Goal: Task Accomplishment & Management: Use online tool/utility

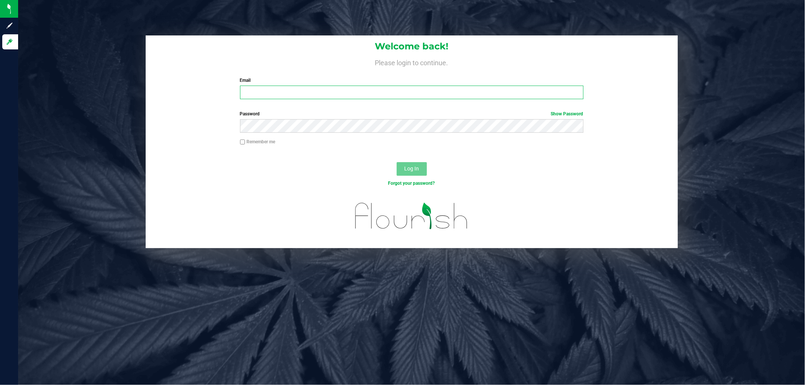
click at [424, 95] on input "Email" at bounding box center [411, 93] width 343 height 14
click at [419, 92] on input "Email" at bounding box center [411, 93] width 343 height 14
type input "[EMAIL_ADDRESS][DOMAIN_NAME]"
click at [397, 162] on button "Log In" at bounding box center [412, 169] width 30 height 14
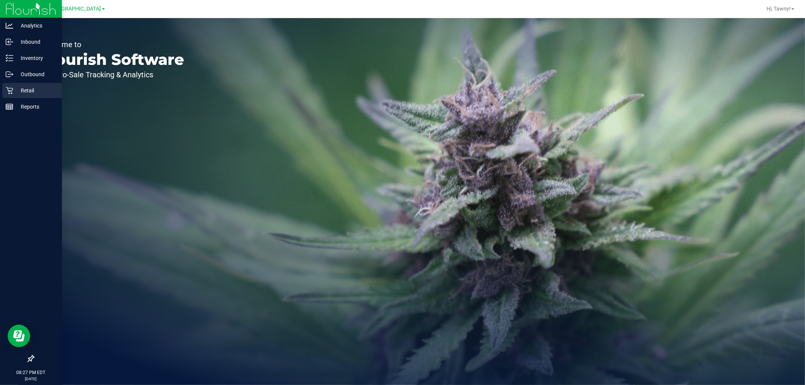
click at [12, 87] on icon at bounding box center [10, 91] width 8 height 8
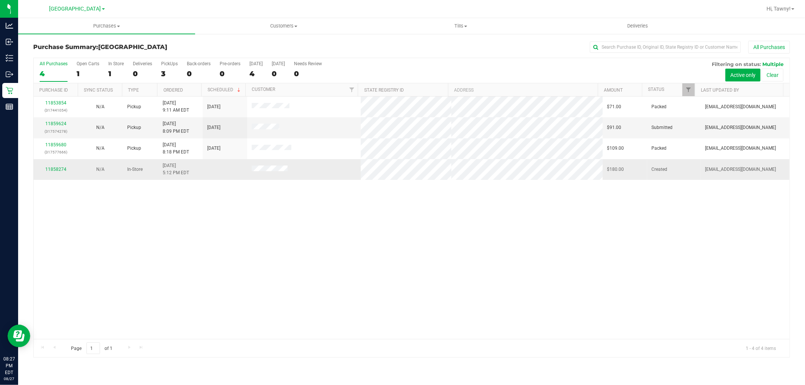
click at [55, 166] on div "11858274" at bounding box center [55, 169] width 35 height 7
click at [55, 168] on link "11858274" at bounding box center [55, 169] width 21 height 5
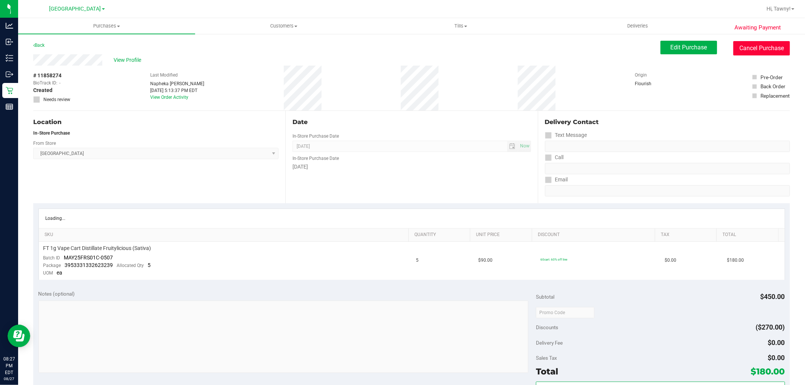
click at [750, 50] on button "Cancel Purchase" at bounding box center [761, 48] width 57 height 14
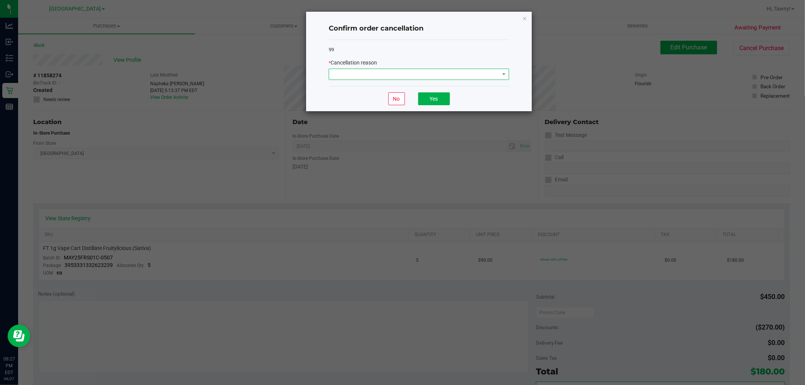
click at [490, 74] on span at bounding box center [414, 74] width 170 height 11
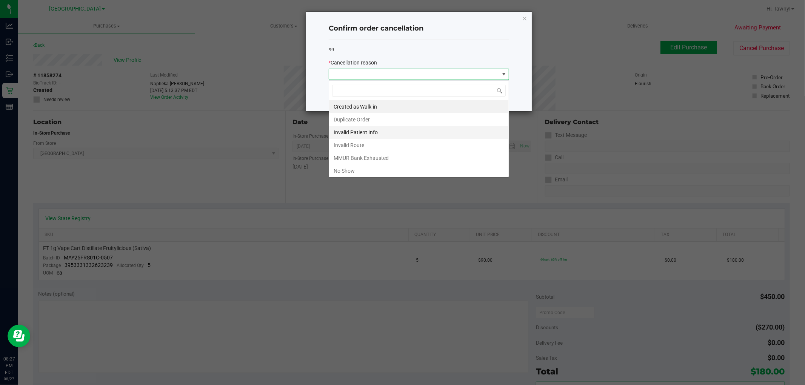
scroll to position [11, 180]
click at [380, 168] on li "No Show" at bounding box center [419, 171] width 180 height 13
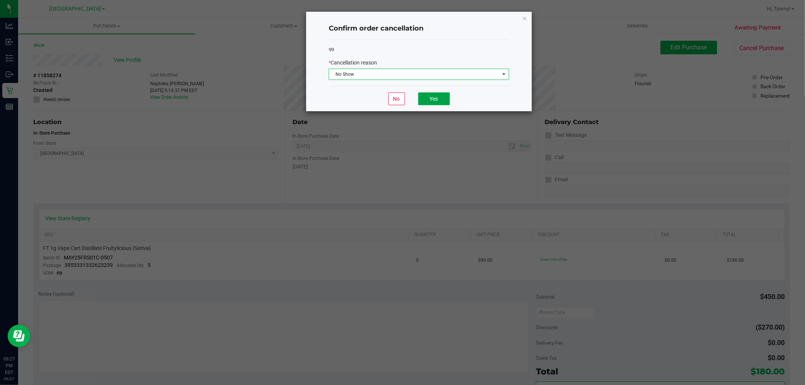
click at [431, 98] on button "Yes" at bounding box center [434, 98] width 32 height 13
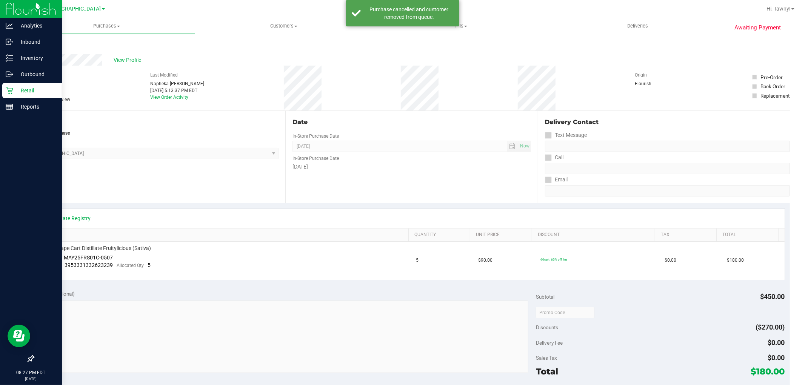
click at [12, 94] on div "Retail" at bounding box center [32, 90] width 60 height 15
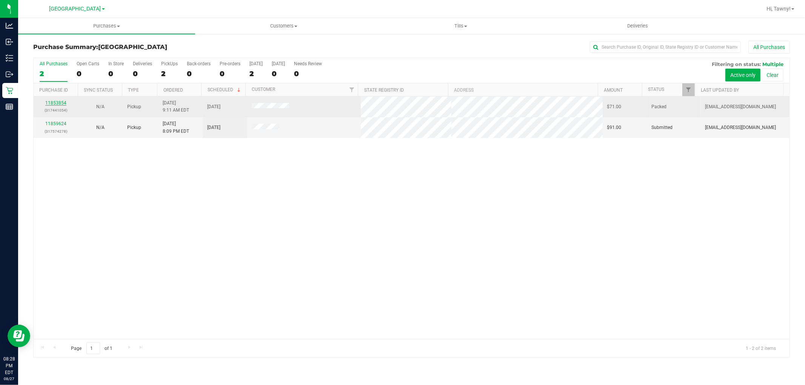
click at [55, 102] on link "11853854" at bounding box center [55, 102] width 21 height 5
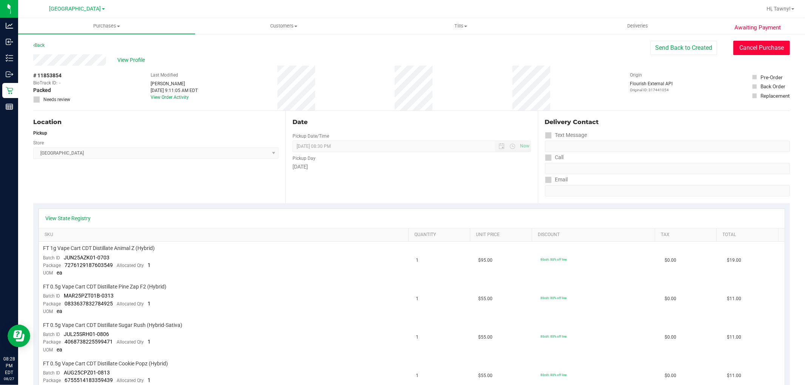
click at [760, 45] on button "Cancel Purchase" at bounding box center [761, 48] width 57 height 14
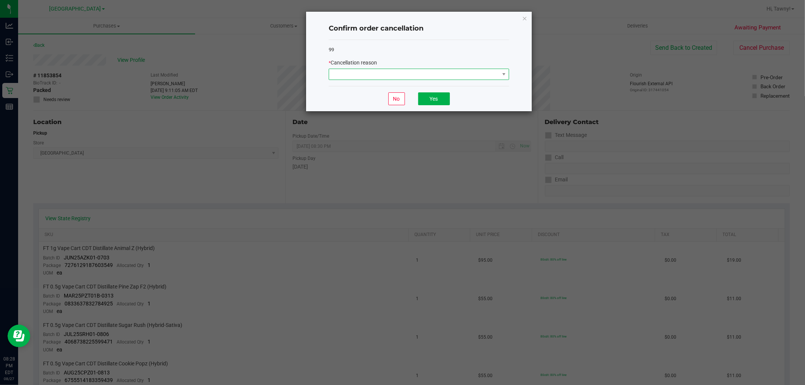
click at [458, 79] on span at bounding box center [414, 74] width 170 height 11
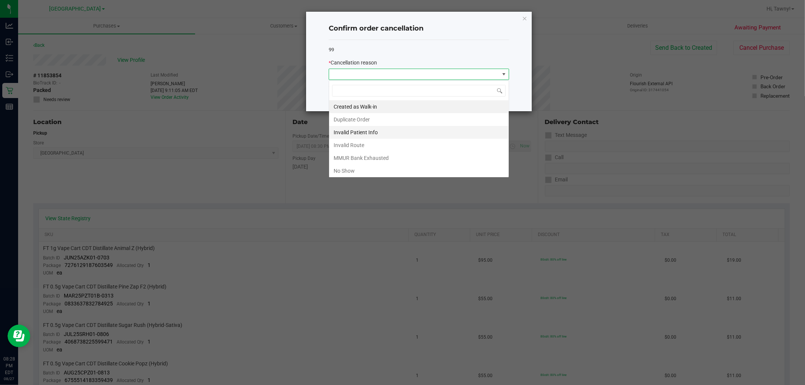
scroll to position [11, 180]
click at [394, 171] on li "No Show" at bounding box center [419, 171] width 180 height 13
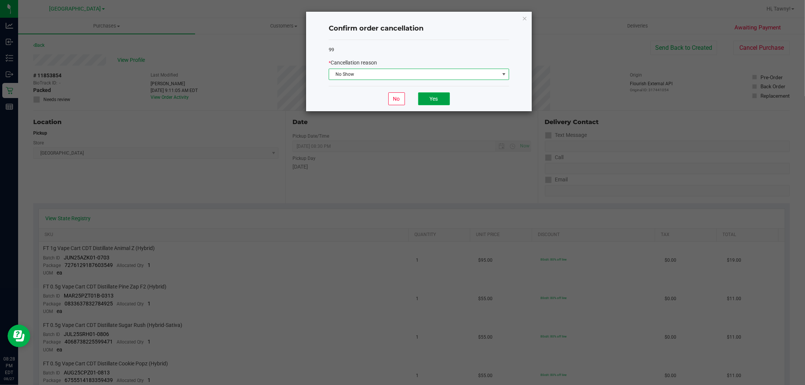
click at [429, 99] on button "Yes" at bounding box center [434, 98] width 32 height 13
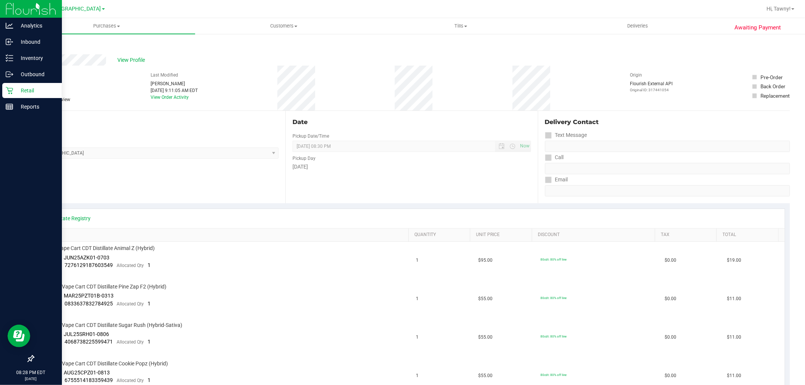
click at [2, 92] on link "Retail" at bounding box center [31, 91] width 62 height 16
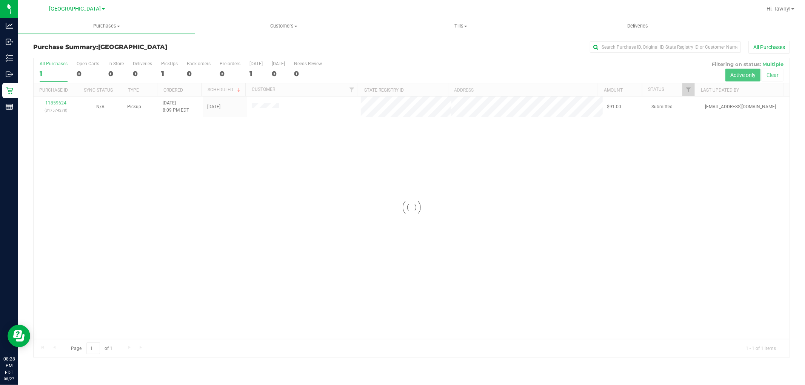
click at [63, 104] on div at bounding box center [412, 207] width 756 height 299
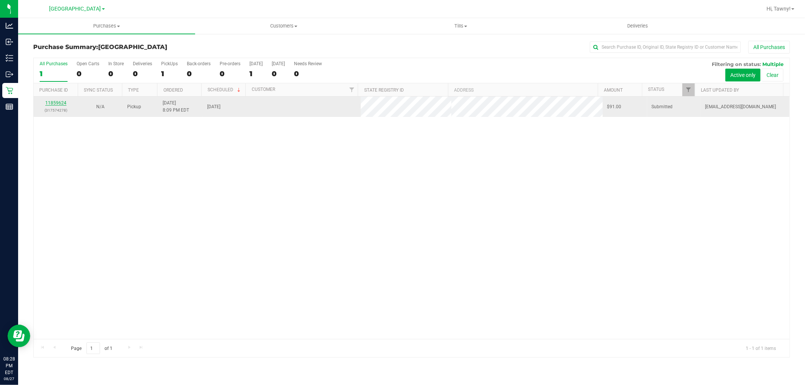
click at [63, 103] on link "11859624" at bounding box center [55, 102] width 21 height 5
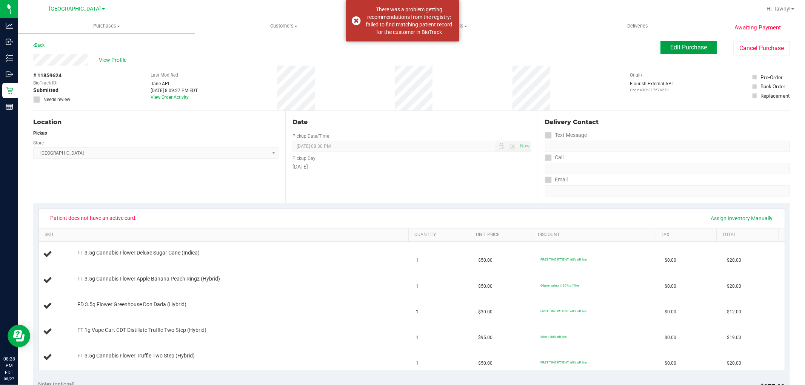
click at [671, 46] on span "Edit Purchase" at bounding box center [688, 47] width 37 height 7
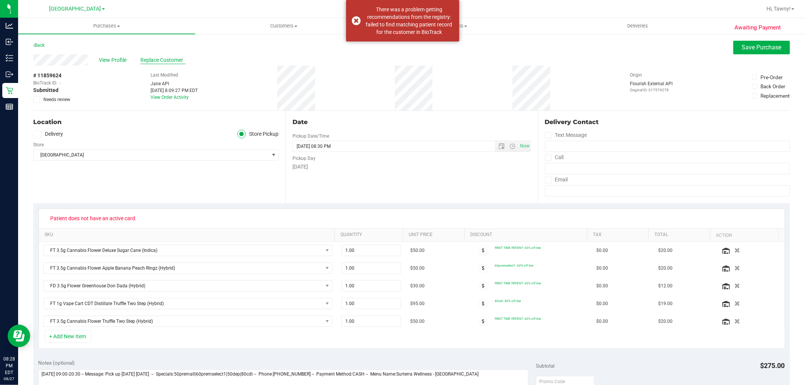
click at [169, 63] on span "Replace Customer" at bounding box center [162, 60] width 45 height 8
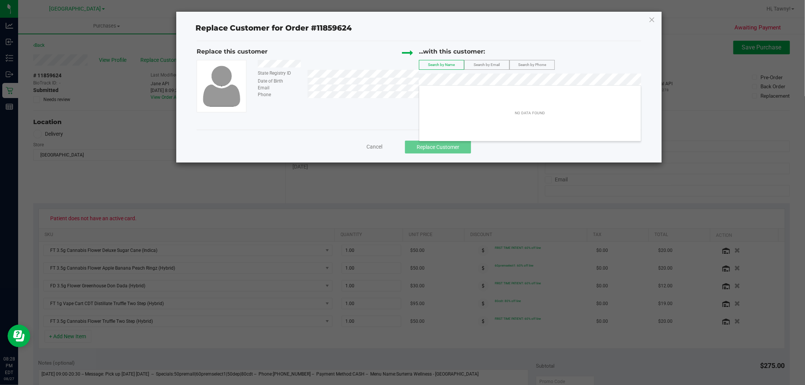
click at [378, 144] on span "Cancel" at bounding box center [374, 147] width 16 height 6
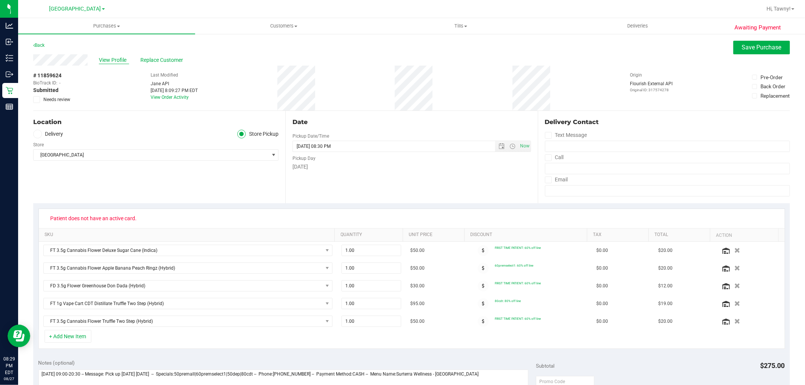
click at [112, 58] on span "View Profile" at bounding box center [114, 60] width 30 height 8
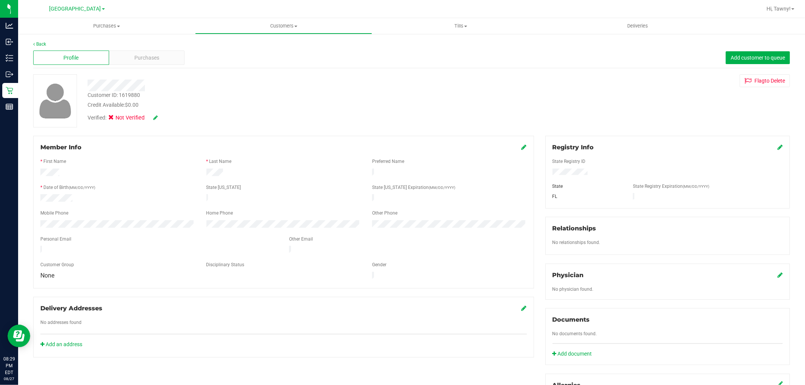
click at [770, 148] on div "Registry Info" at bounding box center [667, 147] width 230 height 9
click at [770, 147] on div "Registry Info" at bounding box center [667, 147] width 230 height 9
click at [777, 147] on icon at bounding box center [779, 147] width 5 height 6
click at [776, 146] on icon at bounding box center [779, 148] width 7 height 6
click at [155, 117] on icon at bounding box center [155, 117] width 5 height 5
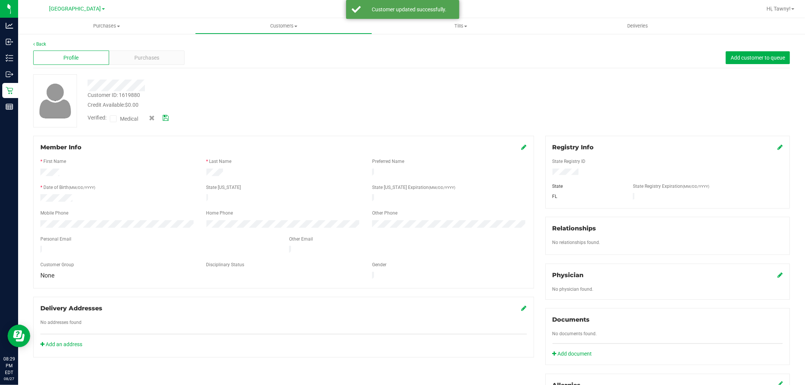
click at [112, 119] on icon at bounding box center [113, 119] width 5 height 0
click at [0, 0] on input "Medical" at bounding box center [0, 0] width 0 height 0
click at [164, 116] on icon at bounding box center [166, 117] width 6 height 5
click at [164, 60] on div "Purchases" at bounding box center [147, 58] width 76 height 14
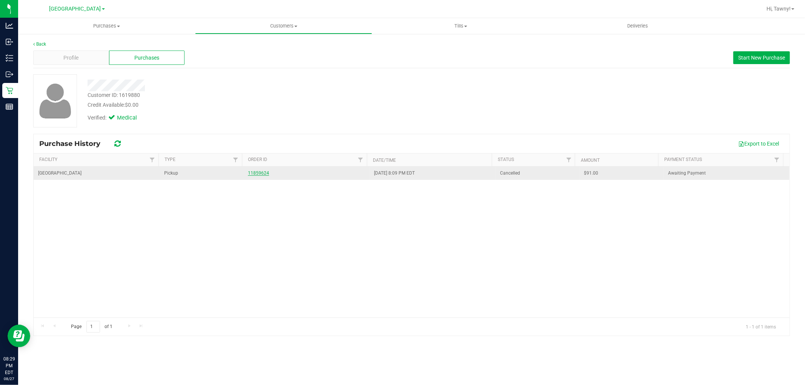
click at [252, 172] on link "11859624" at bounding box center [258, 173] width 21 height 5
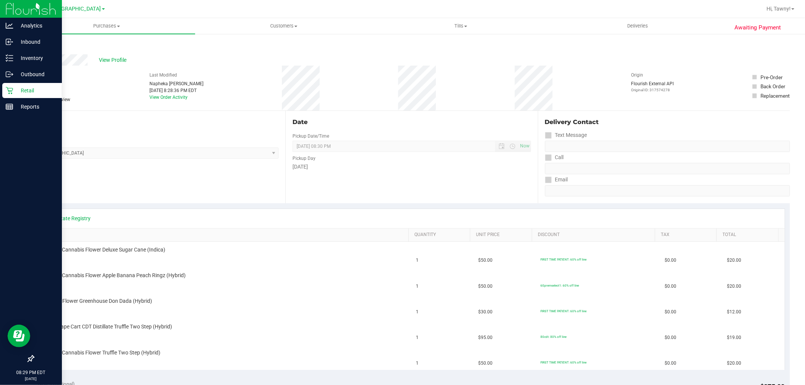
click at [16, 88] on p "Retail" at bounding box center [35, 90] width 45 height 9
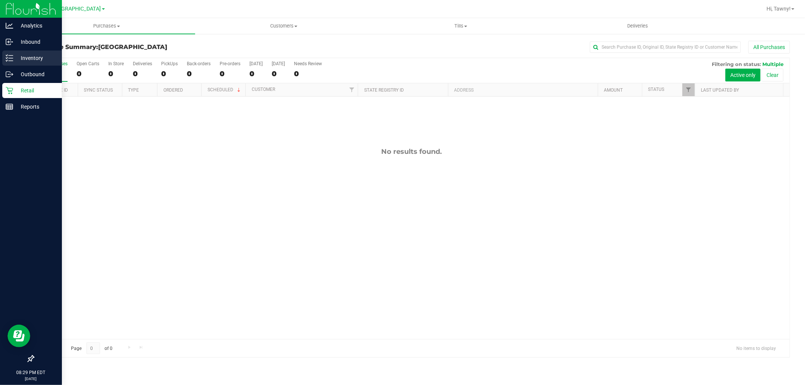
click at [16, 59] on p "Inventory" at bounding box center [35, 58] width 45 height 9
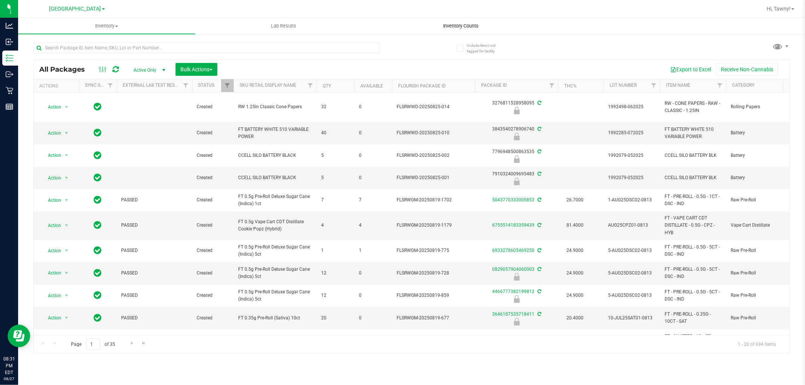
click at [465, 26] on span "Inventory Counts" at bounding box center [461, 26] width 56 height 7
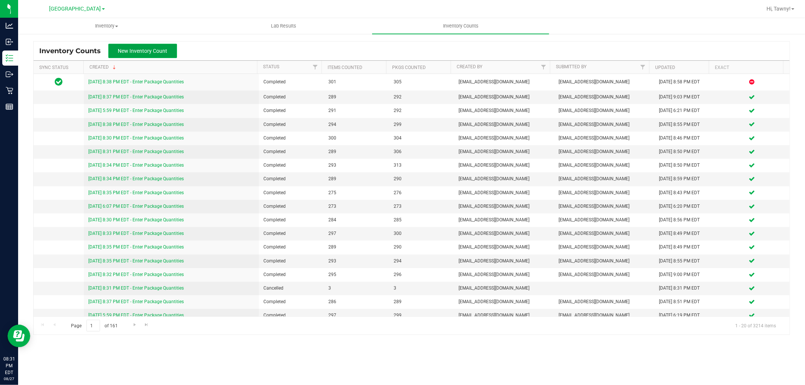
click at [163, 54] on span "New Inventory Count" at bounding box center [142, 51] width 49 height 6
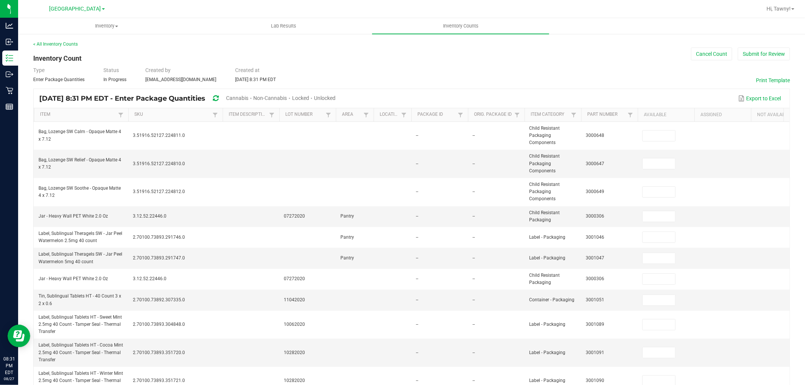
click at [59, 47] on div "< All Inventory Counts" at bounding box center [411, 44] width 756 height 7
click at [61, 44] on link "< All Inventory Counts" at bounding box center [55, 44] width 45 height 5
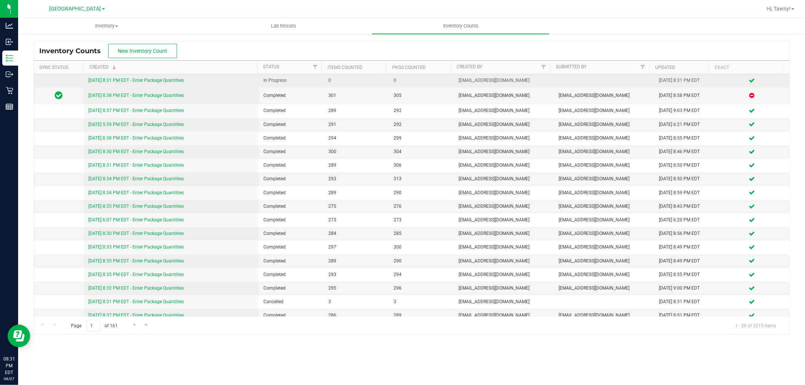
click at [148, 82] on link "[DATE] 8:31 PM EDT - Enter Package Quantities" at bounding box center [135, 80] width 95 height 5
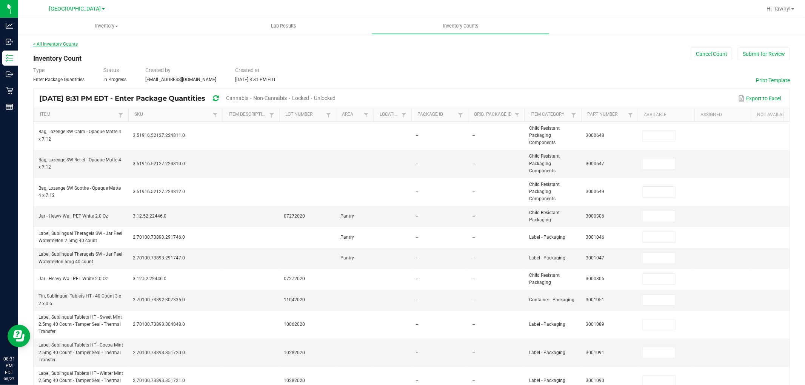
click at [55, 44] on link "< All Inventory Counts" at bounding box center [55, 44] width 45 height 5
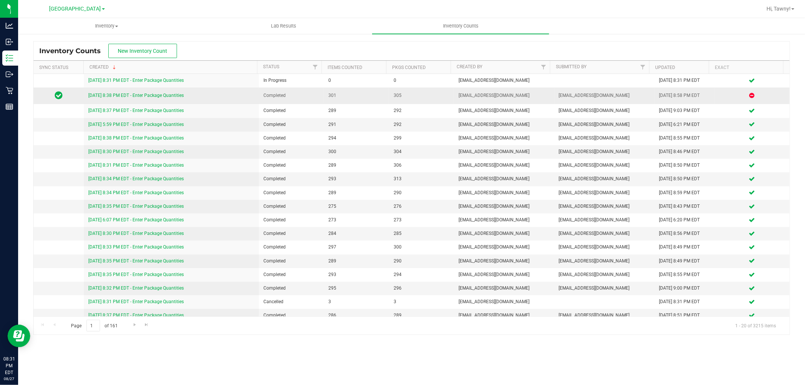
click at [125, 95] on link "[DATE] 8:38 PM EDT - Enter Package Quantities" at bounding box center [135, 95] width 95 height 5
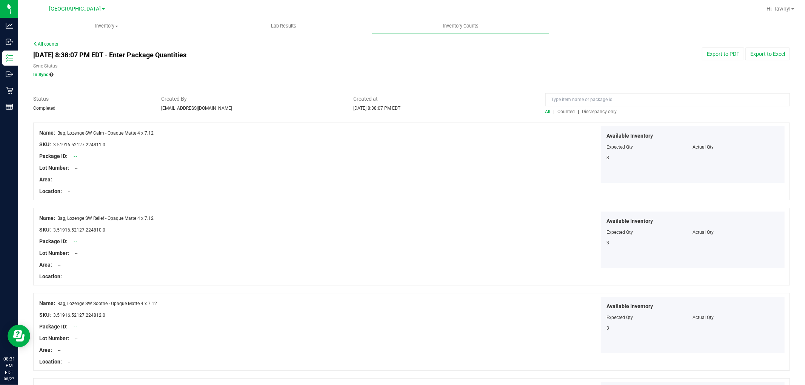
click at [601, 116] on div at bounding box center [411, 119] width 756 height 8
click at [601, 114] on div "All | Counted | Discrepancy only" at bounding box center [667, 111] width 244 height 7
click at [601, 112] on span "Discrepancy only" at bounding box center [599, 111] width 35 height 5
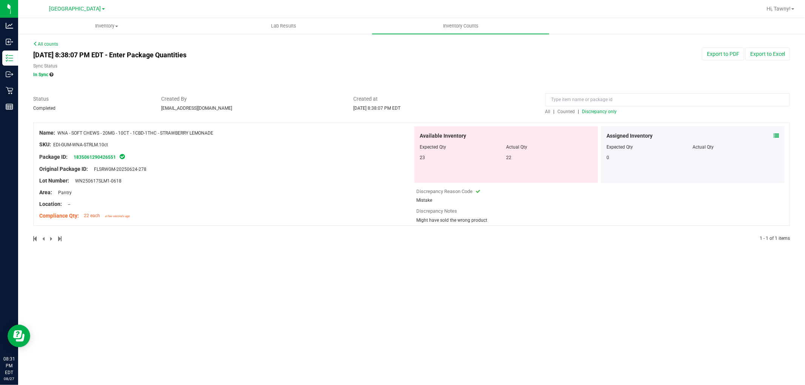
click at [46, 45] on link "All counts" at bounding box center [45, 44] width 25 height 5
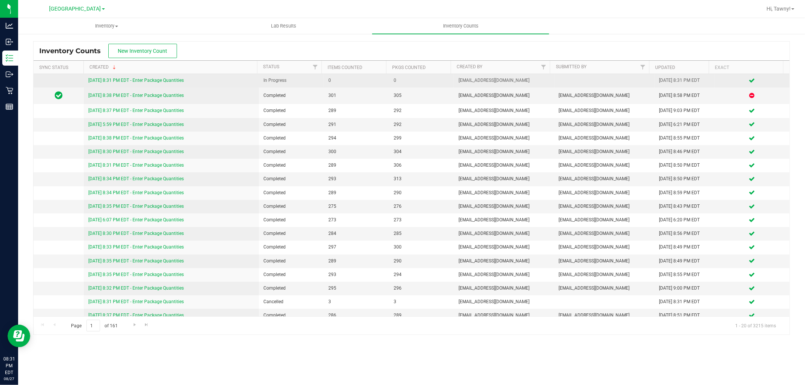
click at [155, 78] on link "[DATE] 8:31 PM EDT - Enter Package Quantities" at bounding box center [135, 80] width 95 height 5
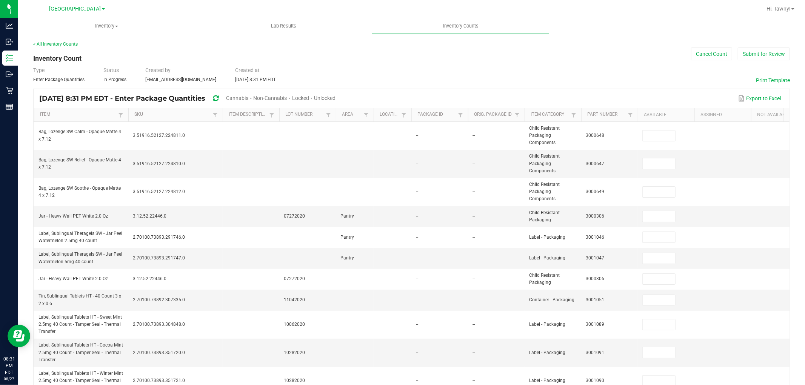
click at [248, 96] on span "Cannabis" at bounding box center [237, 98] width 22 height 6
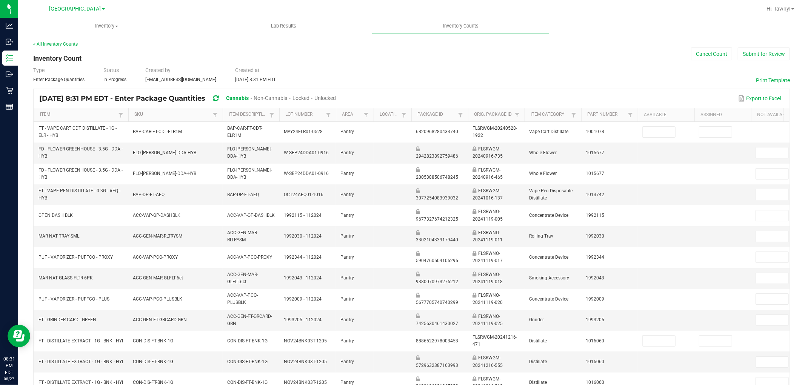
click at [336, 95] on span "Unlocked" at bounding box center [325, 98] width 22 height 6
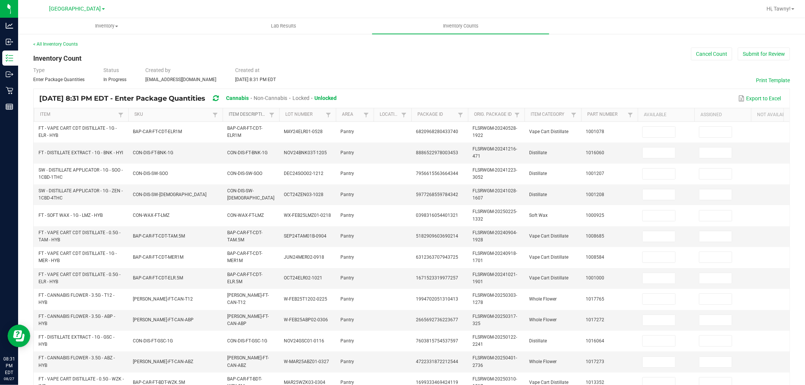
click at [257, 115] on link "Item Description" at bounding box center [248, 115] width 38 height 6
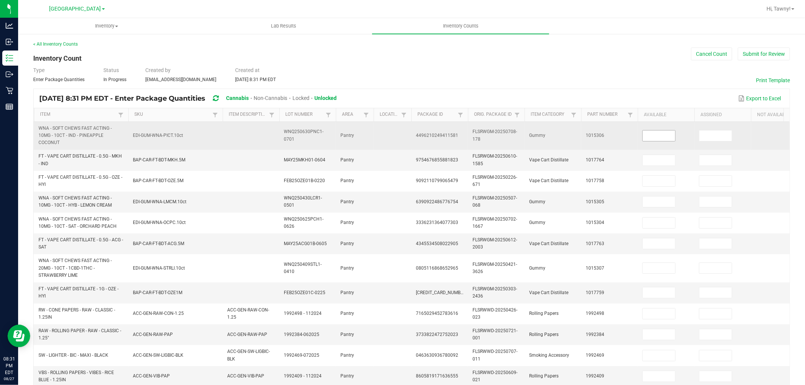
click at [658, 132] on input at bounding box center [659, 136] width 32 height 11
type input "8"
type input "12"
type input "2"
type input "5"
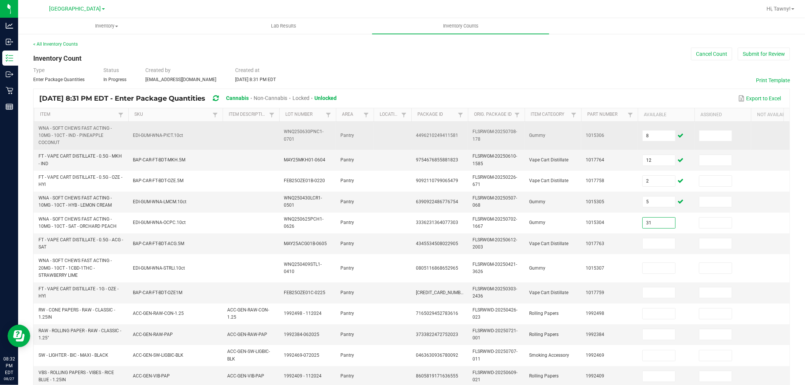
type input "31"
type input "8"
type input "5"
type input "10"
type input "9"
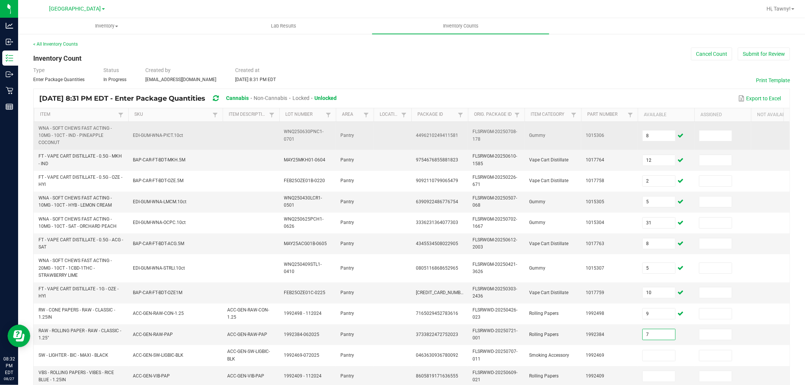
type input "7"
type input "26"
type input "29"
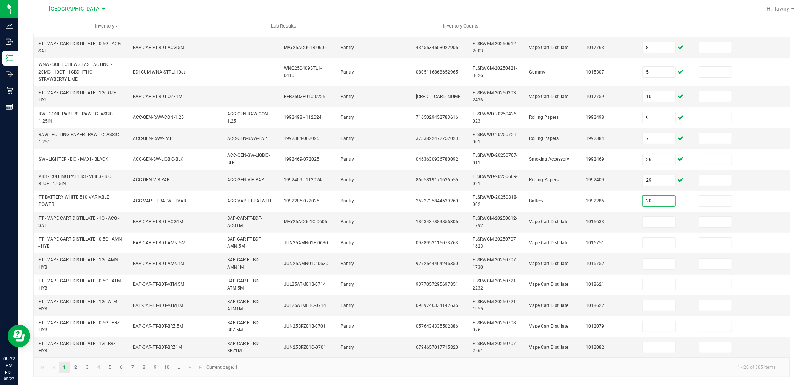
type input "20"
type input "8"
type input "5"
type input "1"
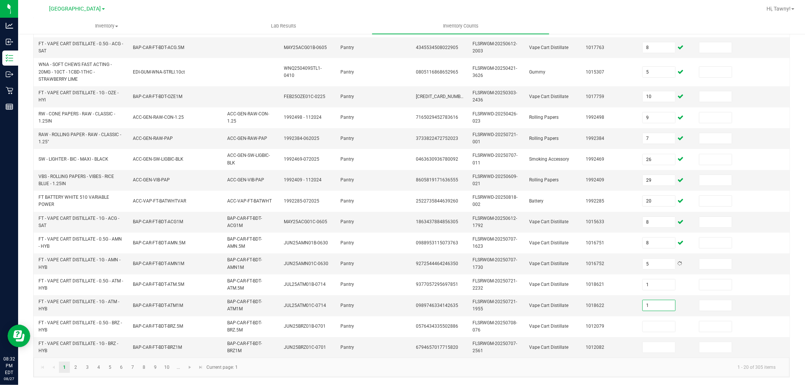
type input "1"
type input "12"
type input "4"
click at [73, 369] on link "2" at bounding box center [75, 367] width 11 height 11
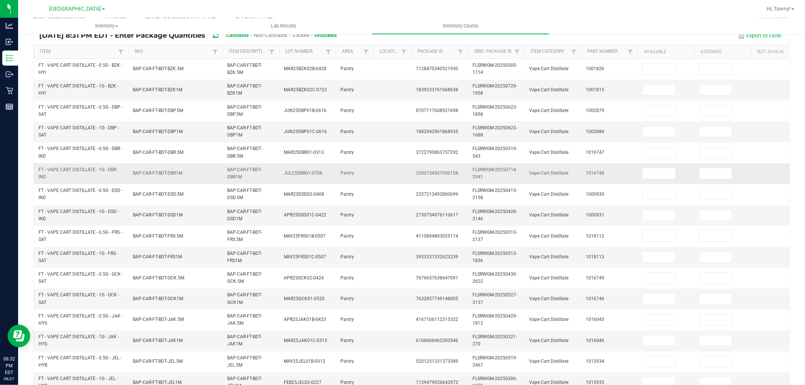
scroll to position [63, 0]
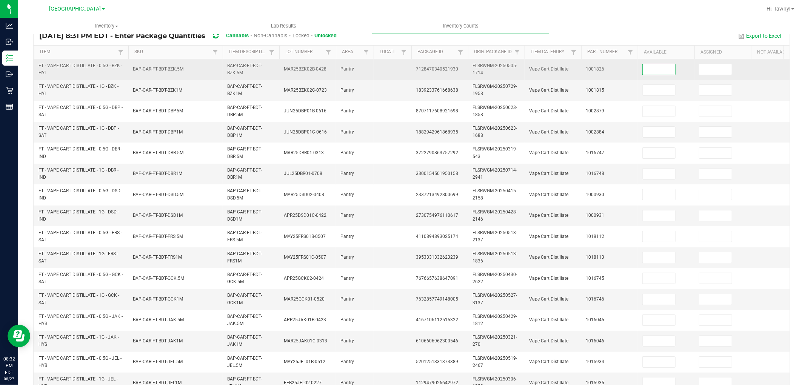
click at [646, 65] on input at bounding box center [659, 69] width 32 height 11
type input "12"
type input "8"
type input "6"
type input "2"
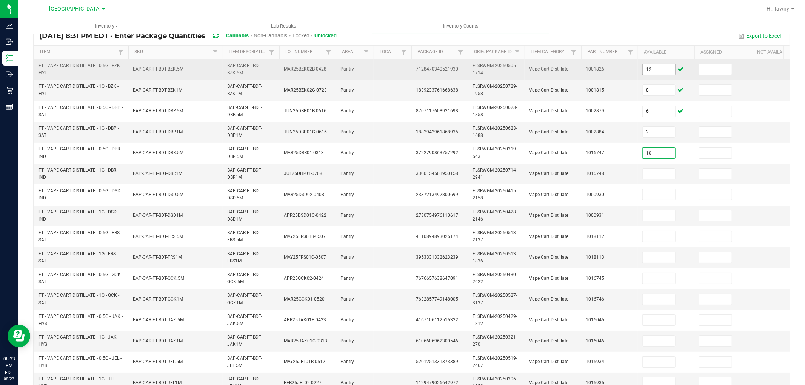
type input "10"
type input "6"
type input "7"
type input "10"
type input "3"
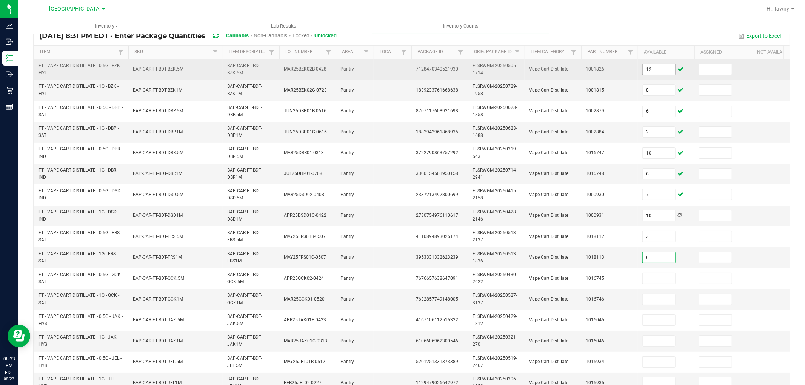
type input "6"
type input "1"
type input "11"
type input "3"
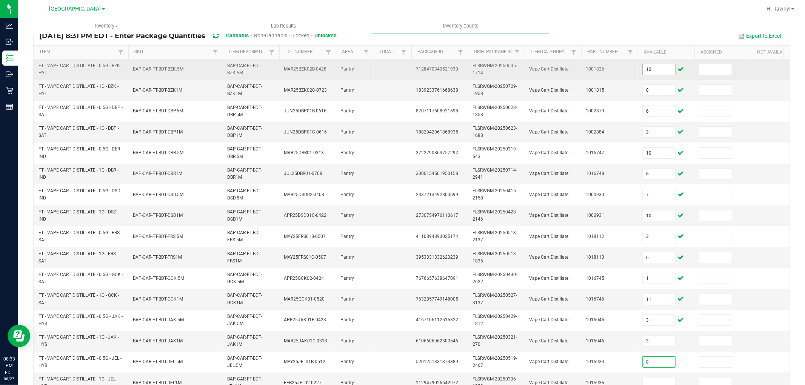
type input "8"
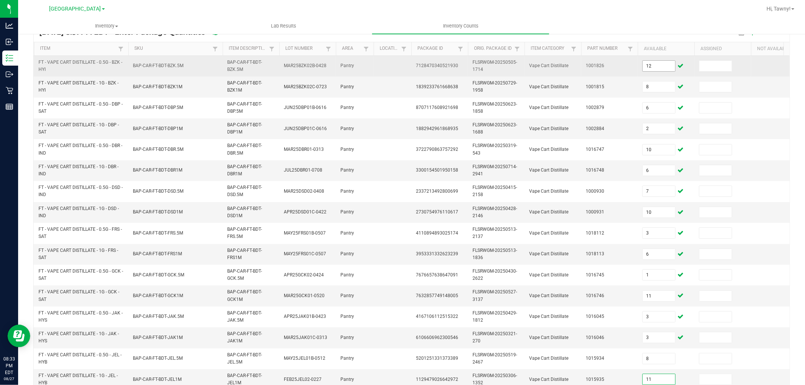
type input "11"
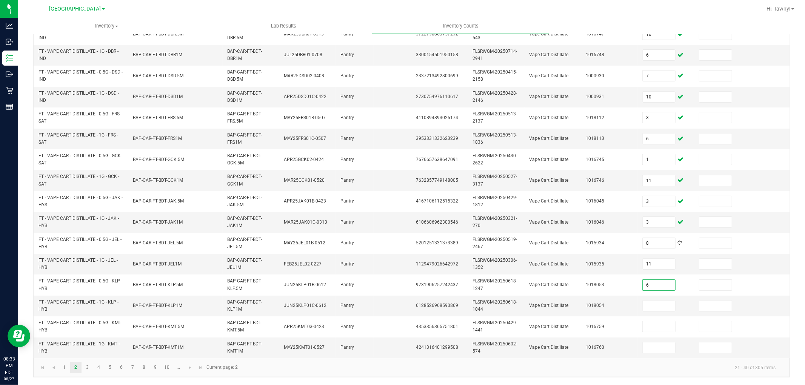
type input "6"
type input "2"
type input "5"
type input "7"
click at [91, 367] on link "3" at bounding box center [87, 367] width 11 height 11
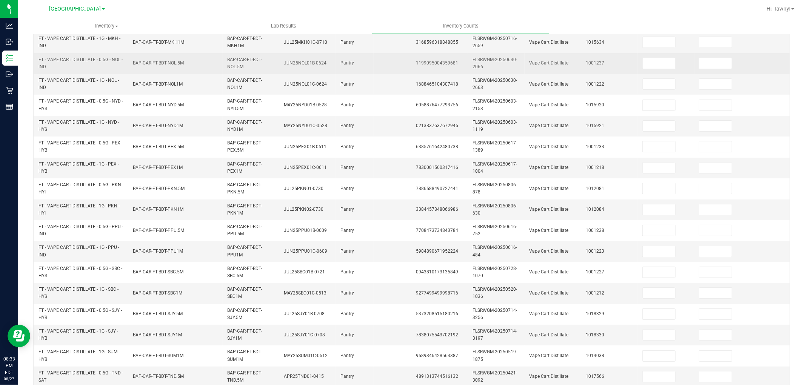
scroll to position [0, 0]
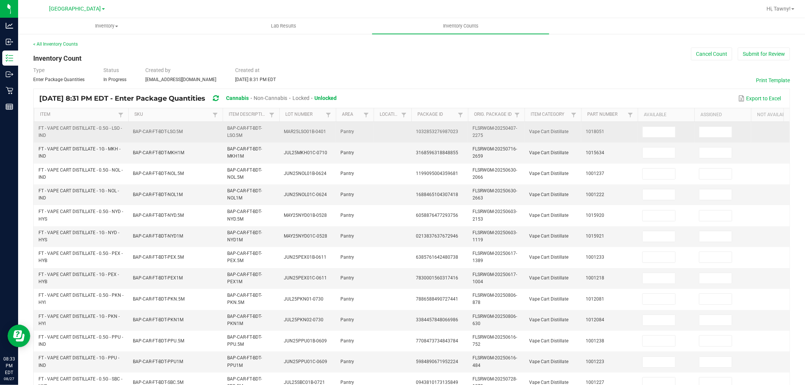
click at [660, 138] on td at bounding box center [666, 132] width 57 height 21
click at [660, 136] on input at bounding box center [659, 132] width 32 height 11
type input "6"
type input "7"
type input "5"
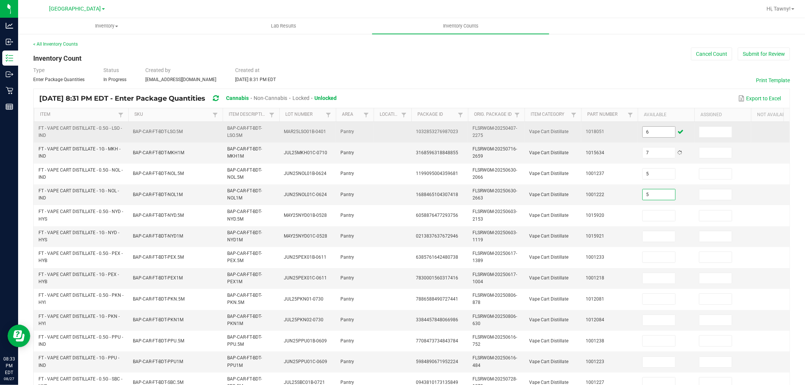
type input "5"
type input "11"
type input "4"
type input "5"
type input "7"
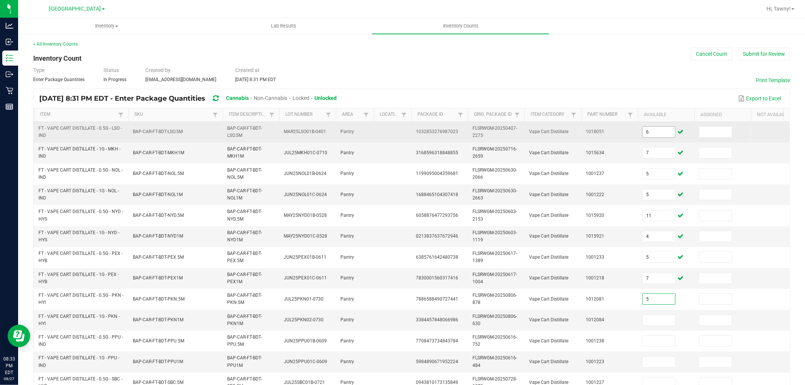
type input "5"
type input "7"
type input "2"
type input "11"
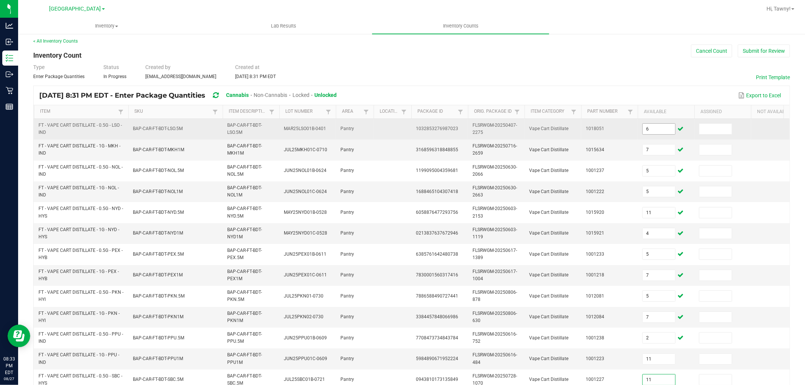
type input "11"
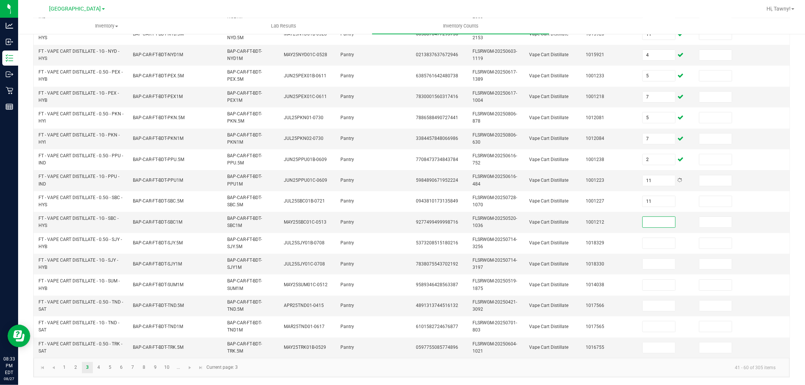
type input "5"
type input "6"
type input "1"
type input "3"
type input "8"
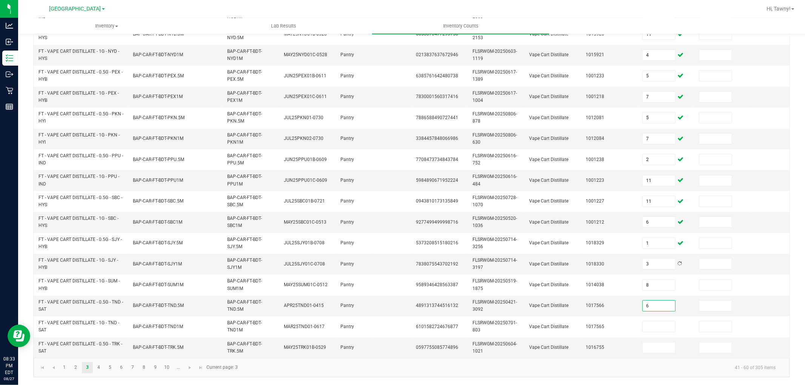
type input "6"
type input "5"
type input "7"
click at [100, 366] on link "4" at bounding box center [98, 367] width 11 height 11
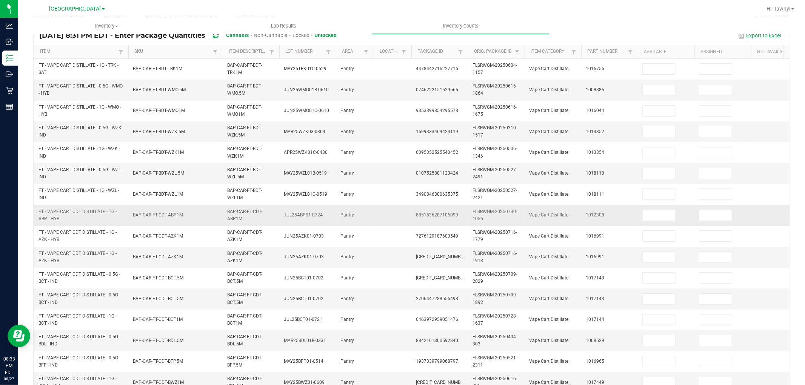
scroll to position [63, 0]
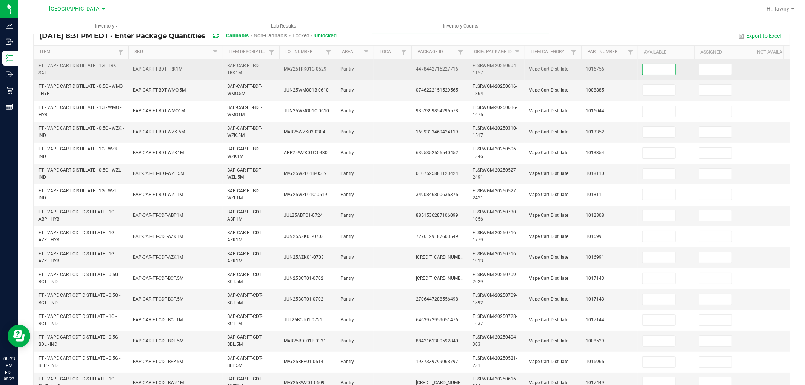
click at [650, 66] on input at bounding box center [659, 69] width 32 height 11
type input "5"
type input "3"
type input "12"
type input "8"
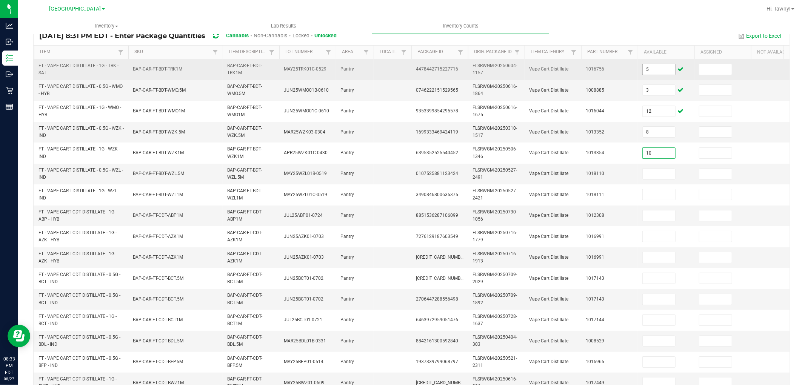
type input "10"
type input "3"
type input "11"
type input "1"
type input "11"
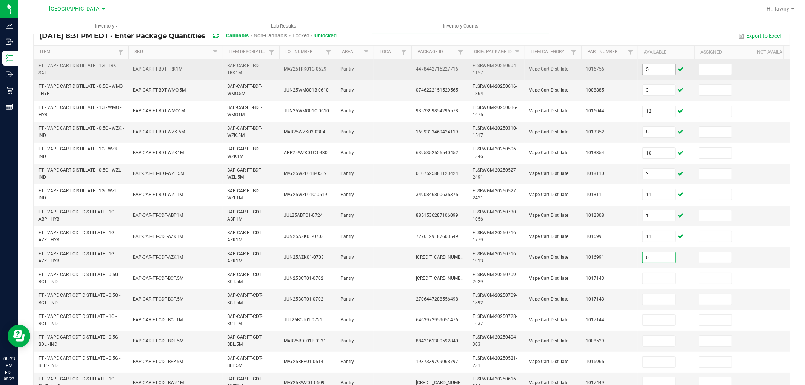
type input "0"
type input "3"
type input "13"
type input "0"
type input "3"
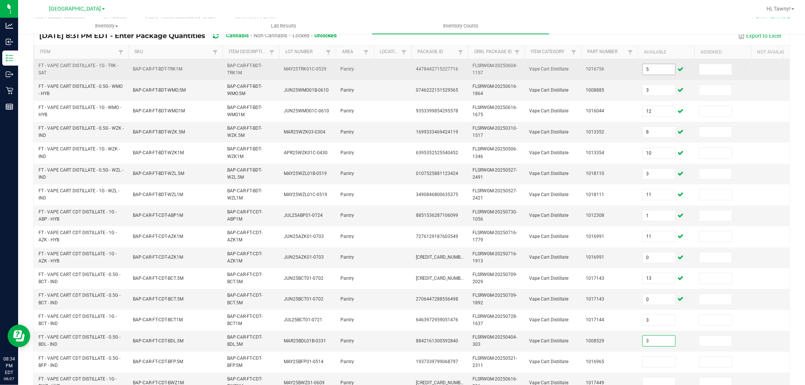
type input "3"
type input "6"
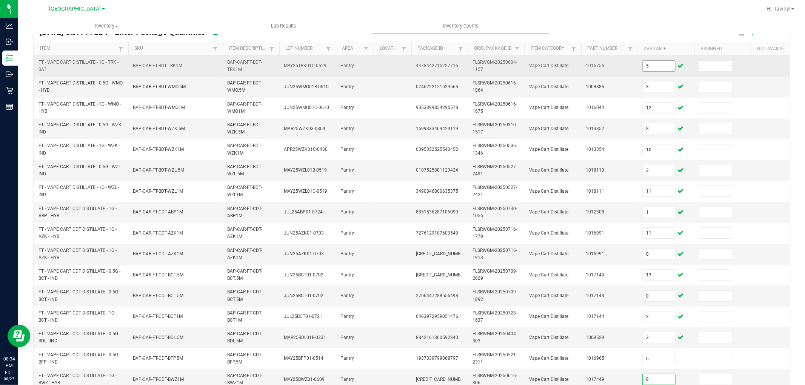
type input "8"
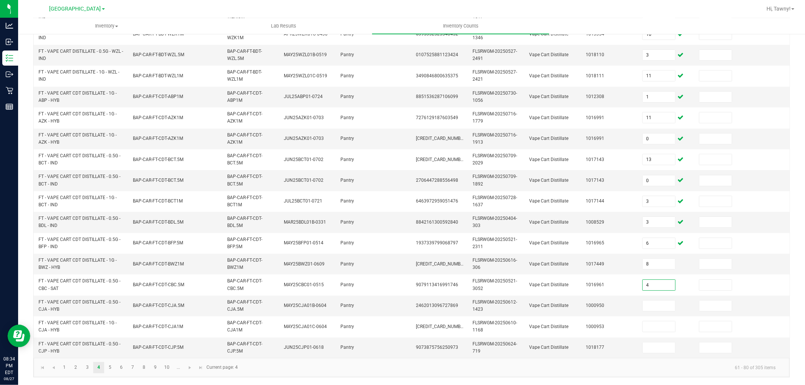
type input "4"
type input "12"
type input "11"
type input "8"
click at [108, 363] on link "5" at bounding box center [110, 367] width 11 height 11
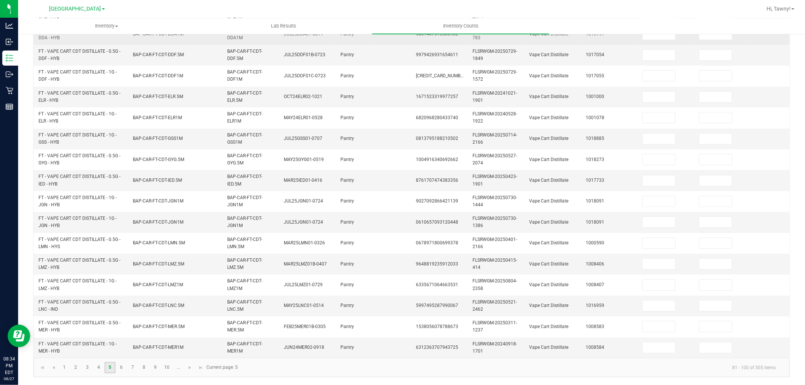
scroll to position [0, 0]
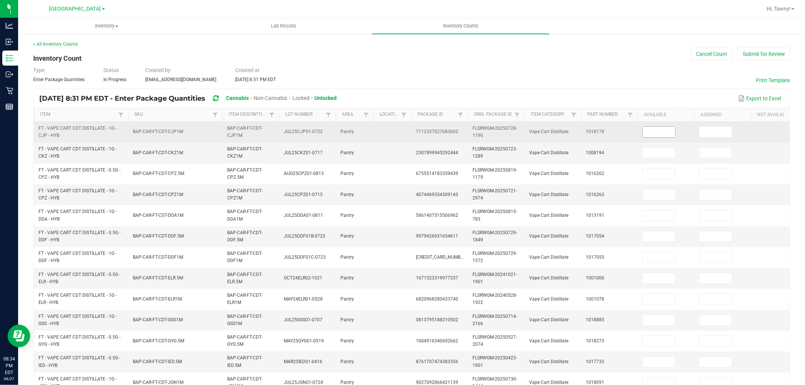
click at [655, 129] on input at bounding box center [659, 132] width 32 height 11
type input "5"
type input "11"
type input "4"
type input "3"
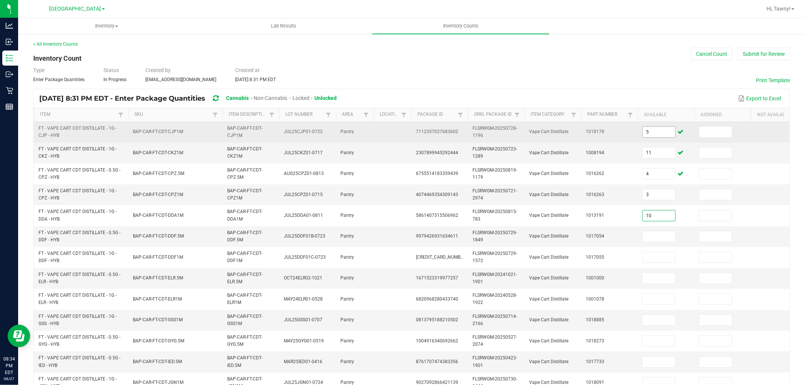
type input "10"
type input "4"
type input "8"
type input "6"
type input "7"
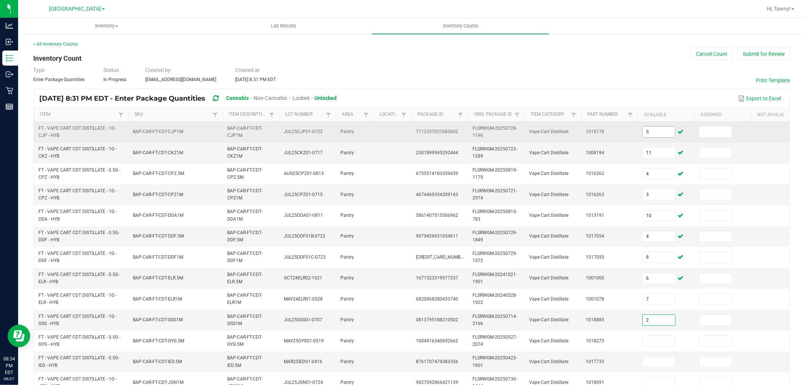
type input "2"
type input "6"
type input "7"
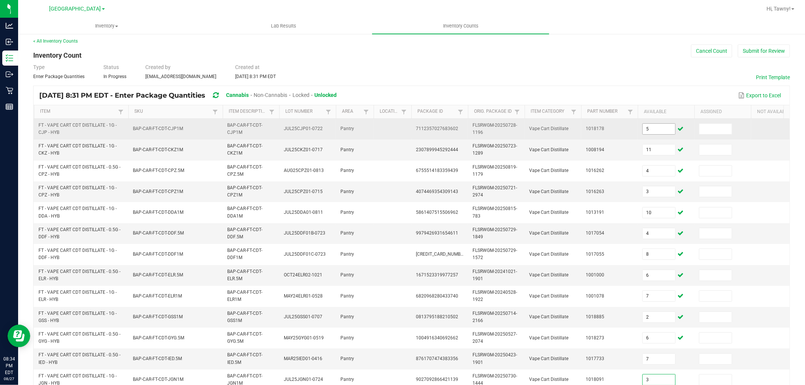
type input "3"
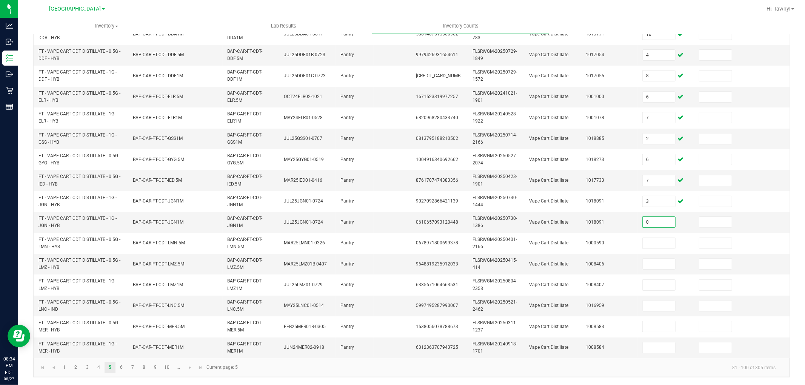
type input "0"
type input "5"
type input "3"
type input "9"
type input "3"
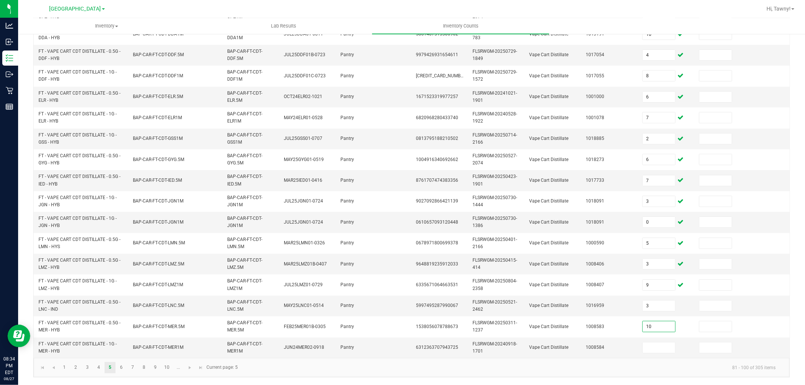
type input "10"
click at [122, 369] on link "6" at bounding box center [121, 367] width 11 height 11
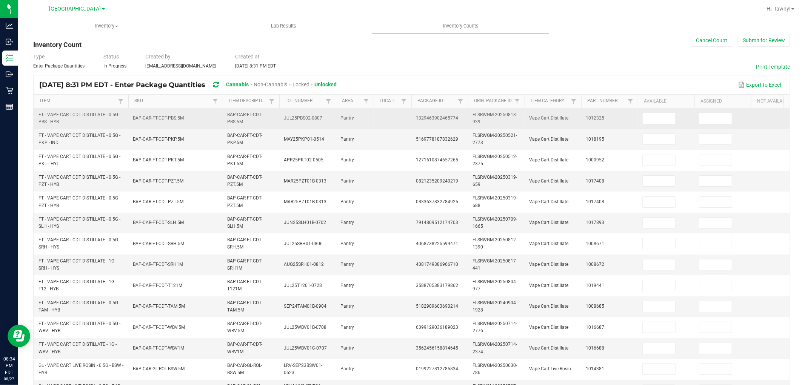
scroll to position [0, 0]
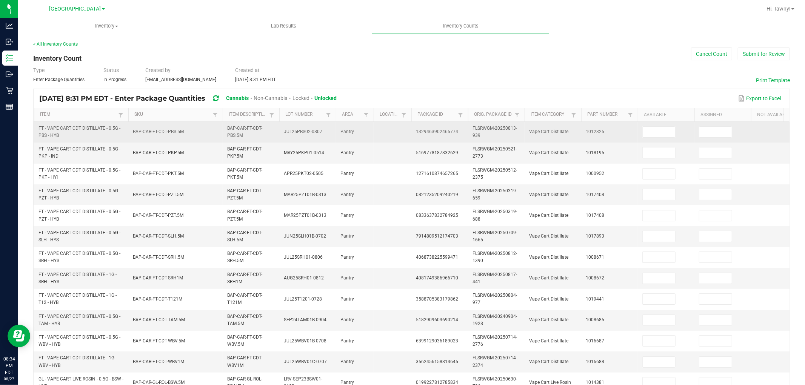
click at [651, 126] on td at bounding box center [666, 132] width 57 height 21
click at [650, 128] on input at bounding box center [659, 132] width 32 height 11
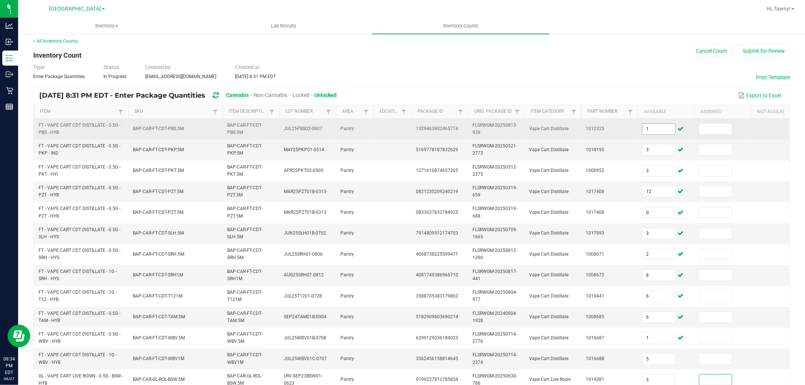
scroll to position [189, 0]
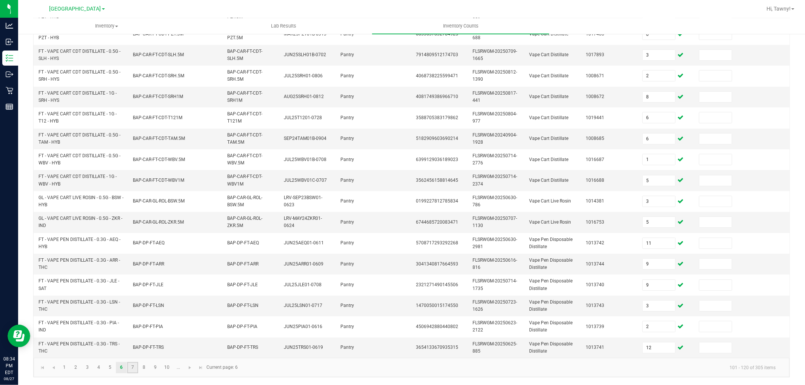
click at [133, 364] on link "7" at bounding box center [132, 367] width 11 height 11
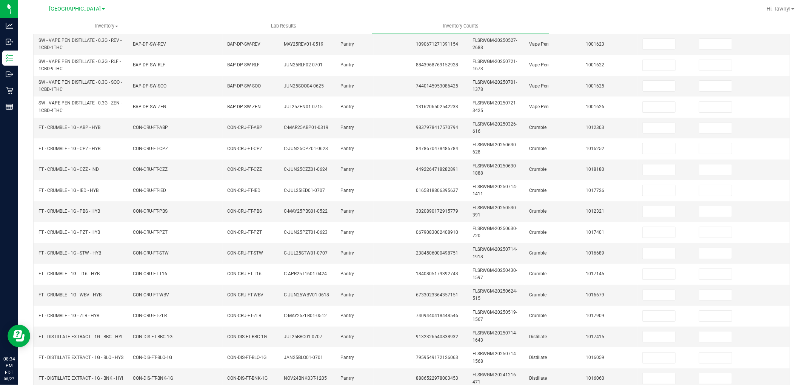
scroll to position [21, 0]
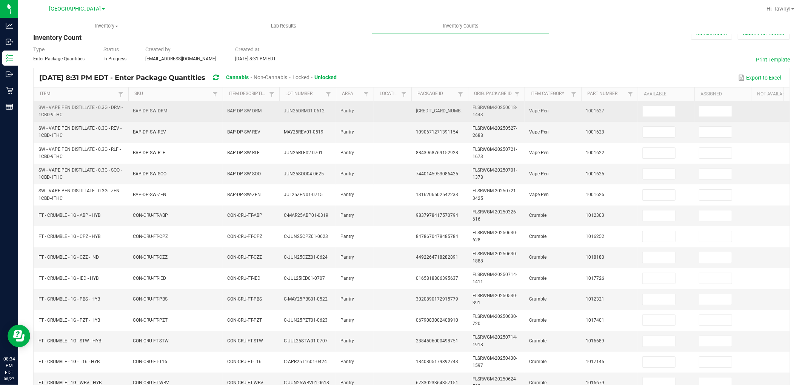
click at [640, 107] on td at bounding box center [666, 111] width 57 height 21
click at [642, 107] on td at bounding box center [666, 111] width 57 height 21
click at [645, 108] on input at bounding box center [659, 111] width 32 height 11
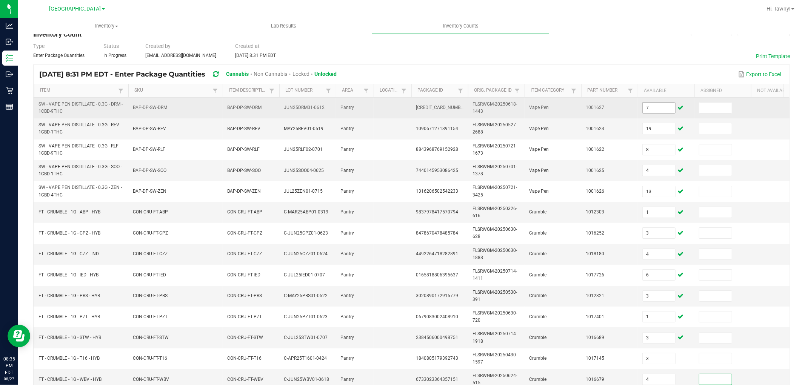
scroll to position [189, 0]
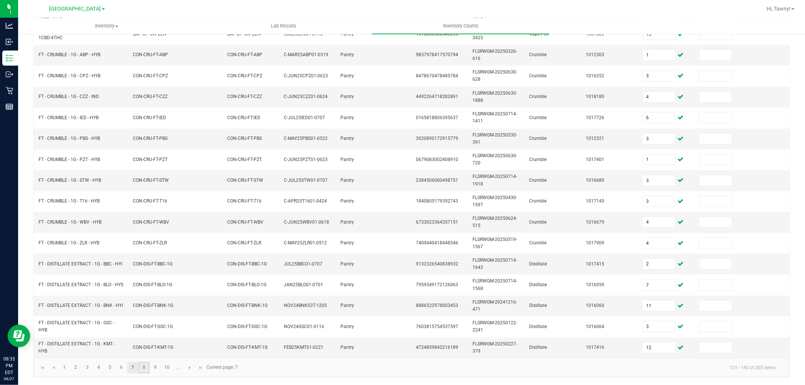
click at [147, 371] on link "8" at bounding box center [143, 367] width 11 height 11
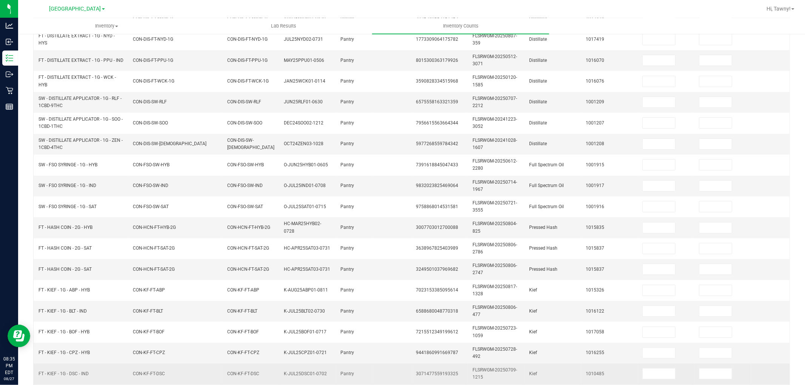
scroll to position [0, 0]
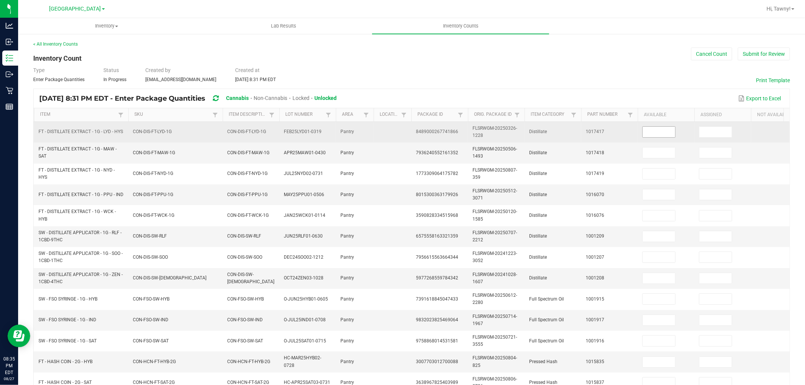
drag, startPoint x: 644, startPoint y: 126, endPoint x: 646, endPoint y: 131, distance: 5.5
click at [644, 127] on td at bounding box center [666, 132] width 57 height 21
click at [646, 131] on input at bounding box center [659, 132] width 32 height 11
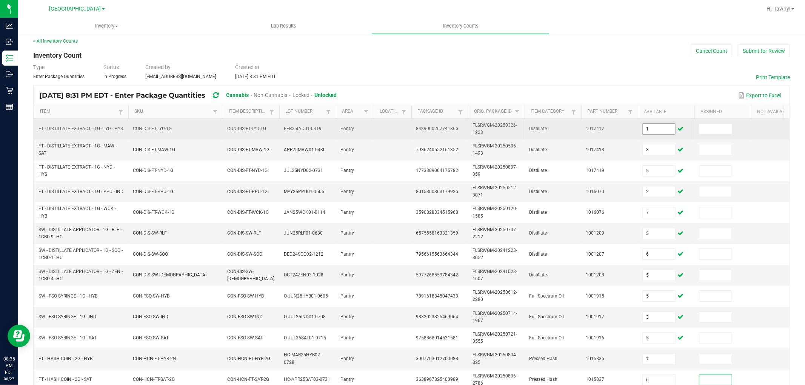
scroll to position [189, 0]
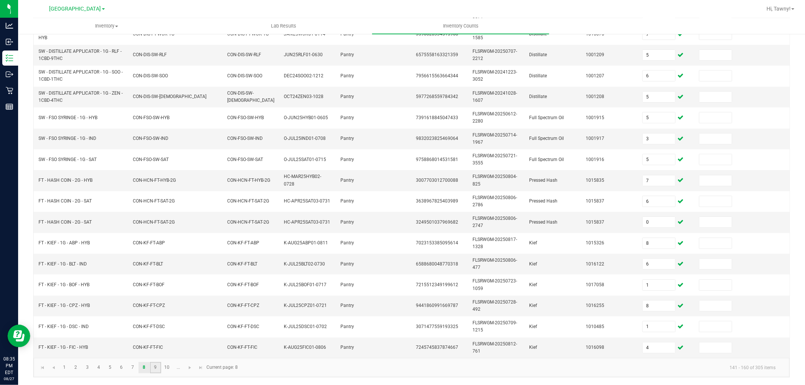
click at [157, 368] on link "9" at bounding box center [155, 367] width 11 height 11
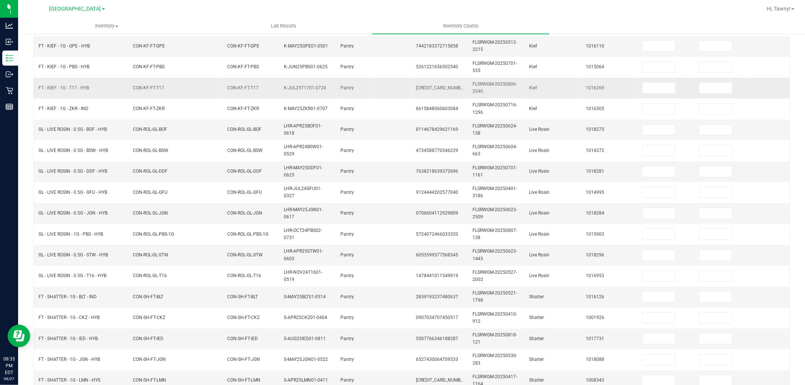
scroll to position [21, 0]
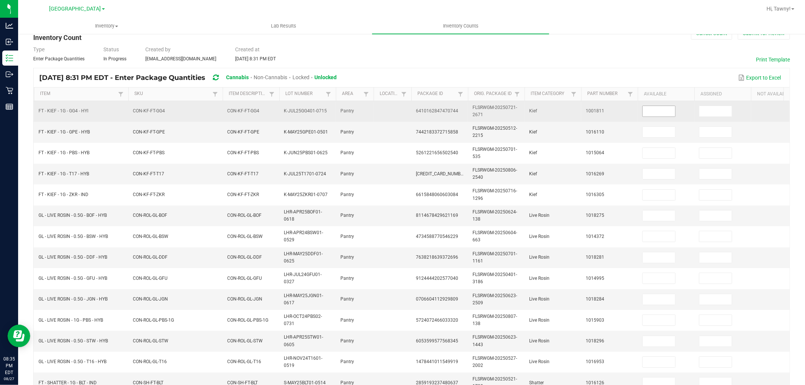
click at [663, 114] on input at bounding box center [659, 111] width 32 height 11
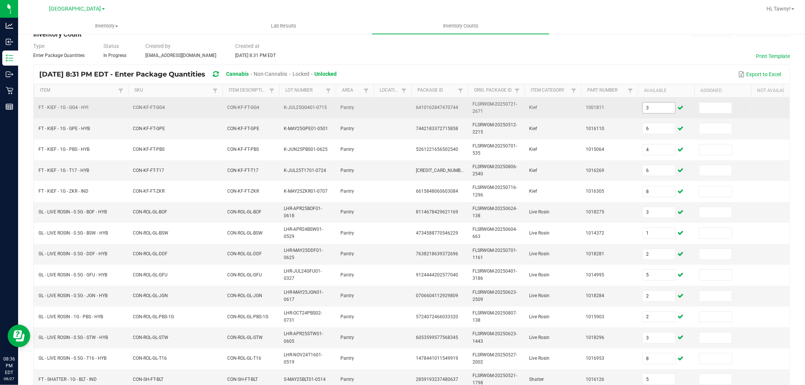
scroll to position [189, 0]
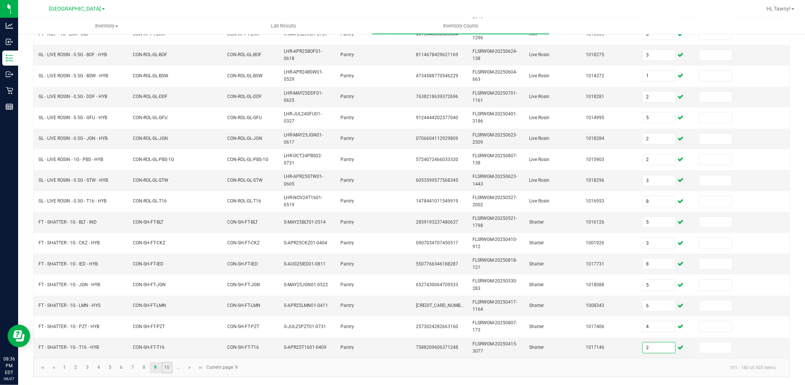
click at [170, 372] on link "10" at bounding box center [166, 367] width 11 height 11
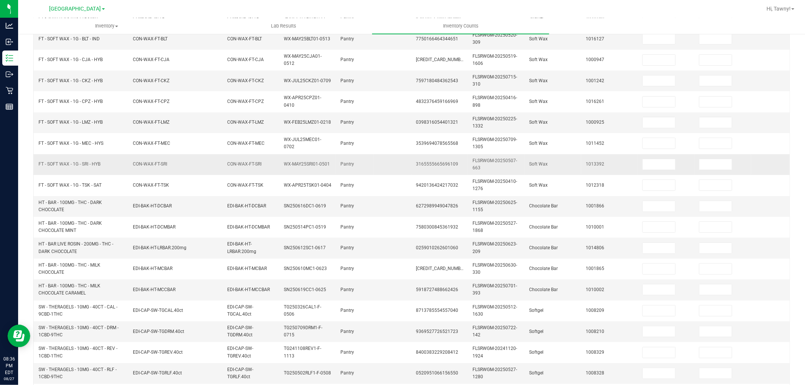
scroll to position [21, 0]
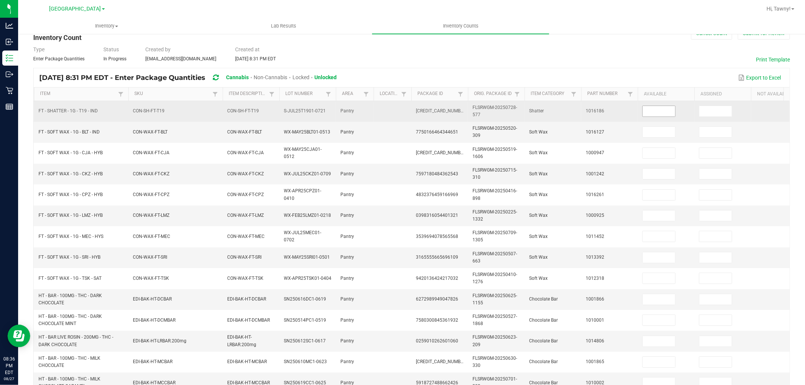
click at [664, 115] on input at bounding box center [659, 111] width 32 height 11
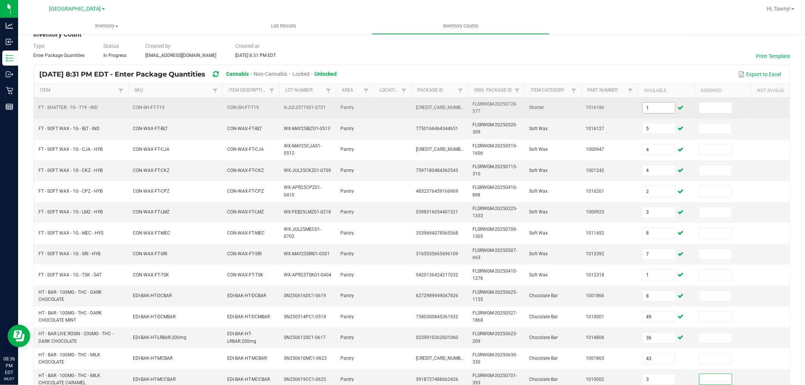
scroll to position [189, 0]
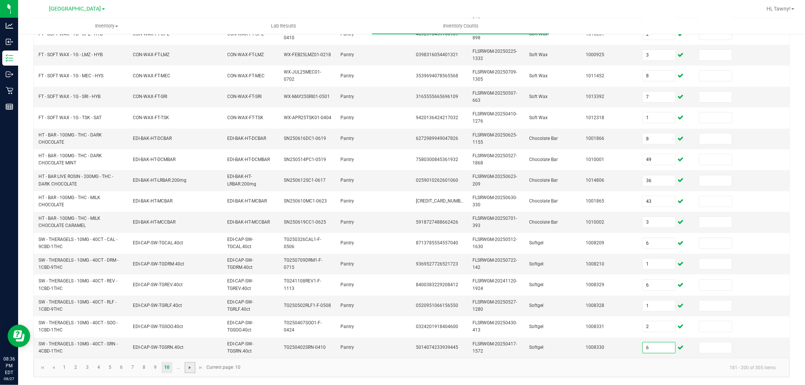
click at [190, 367] on span "Go to the next page" at bounding box center [190, 368] width 6 height 6
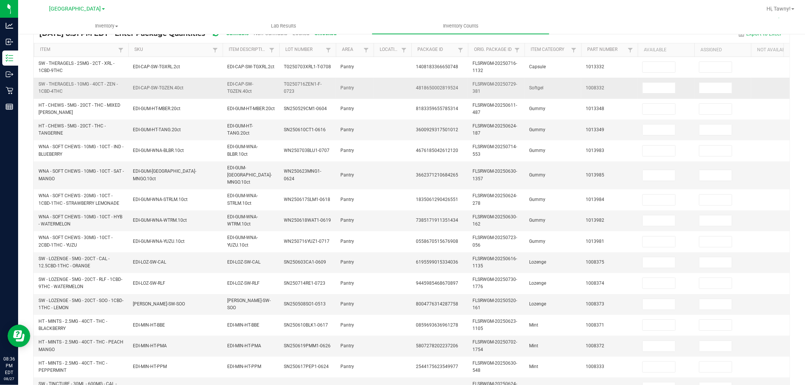
scroll to position [63, 0]
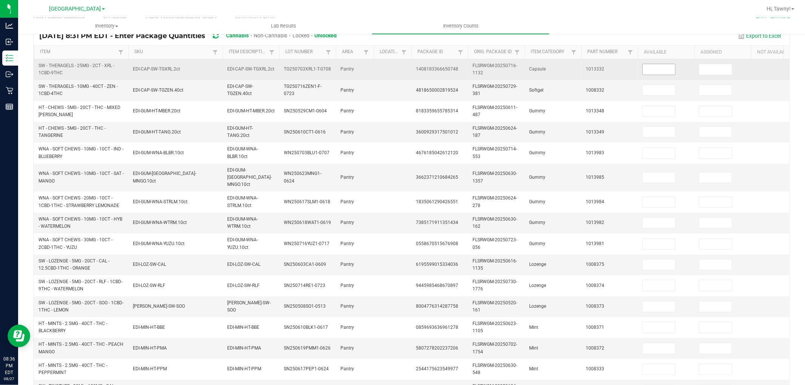
click at [662, 69] on input at bounding box center [659, 69] width 32 height 11
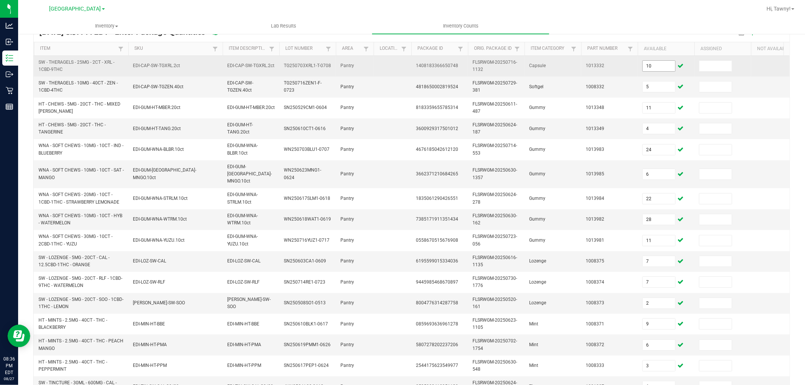
scroll to position [189, 0]
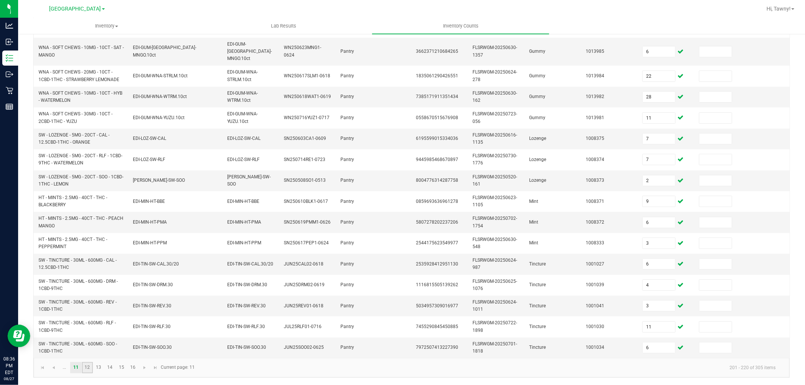
click at [84, 366] on link "12" at bounding box center [87, 367] width 11 height 11
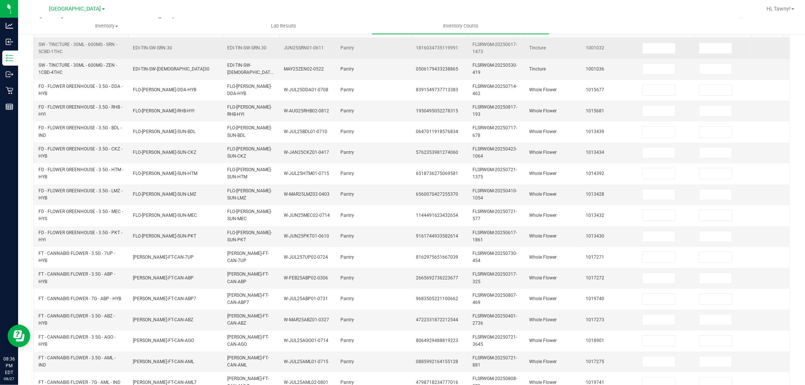
scroll to position [21, 0]
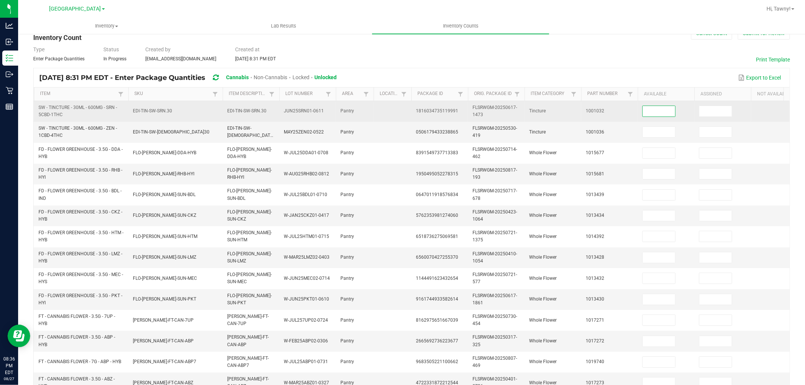
click at [653, 109] on input at bounding box center [659, 111] width 32 height 11
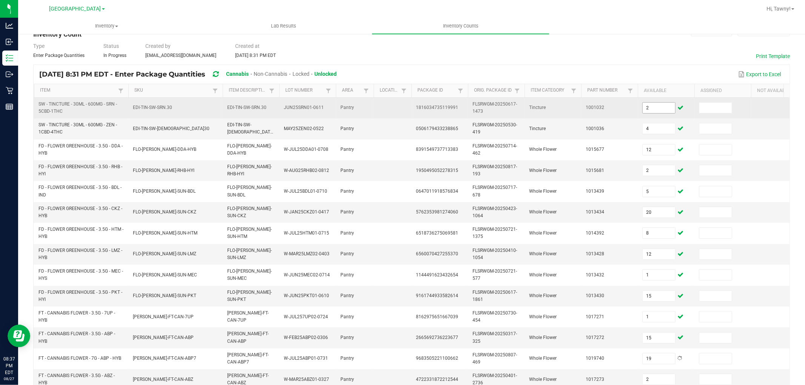
scroll to position [189, 0]
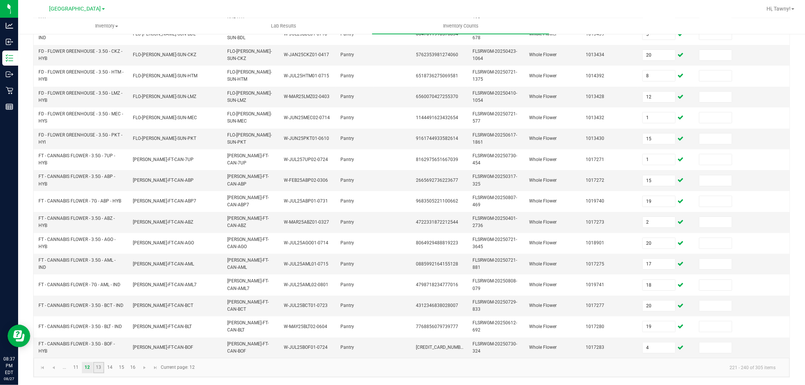
click at [102, 367] on link "13" at bounding box center [98, 367] width 11 height 11
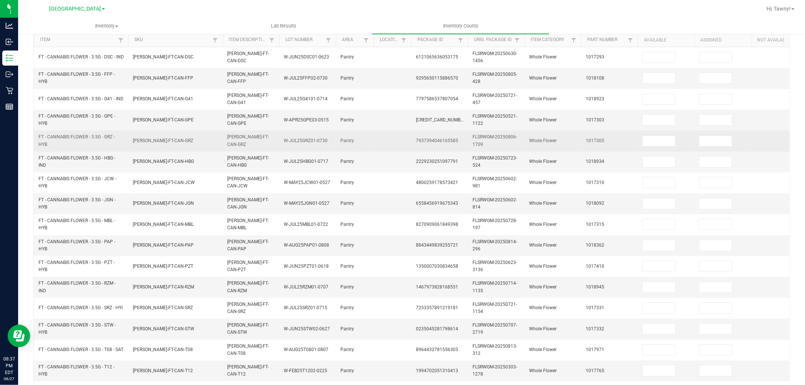
scroll to position [63, 0]
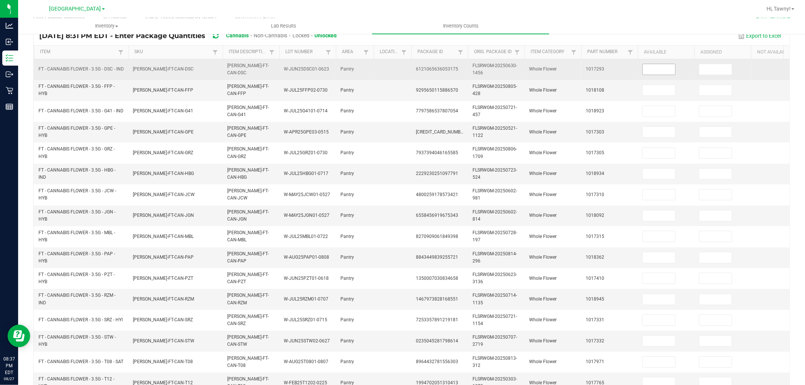
click at [646, 72] on input at bounding box center [659, 69] width 32 height 11
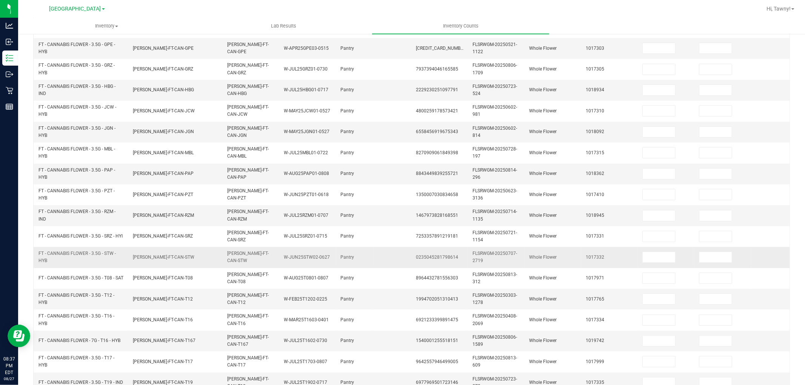
scroll to position [189, 0]
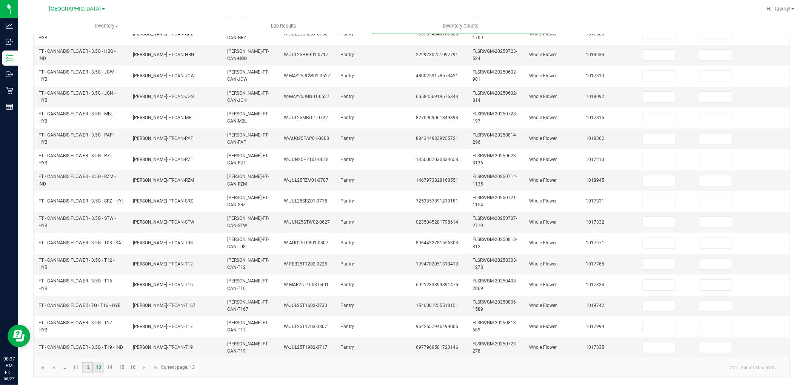
click at [86, 364] on link "12" at bounding box center [87, 367] width 11 height 11
click at [665, 343] on input "4" at bounding box center [659, 348] width 32 height 11
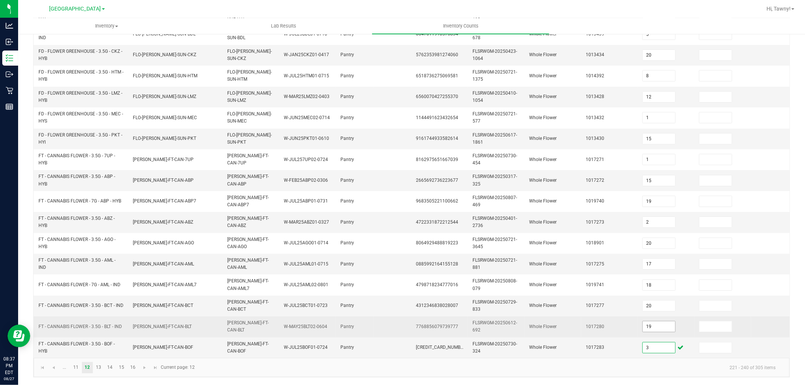
click at [653, 321] on input "19" at bounding box center [659, 326] width 32 height 11
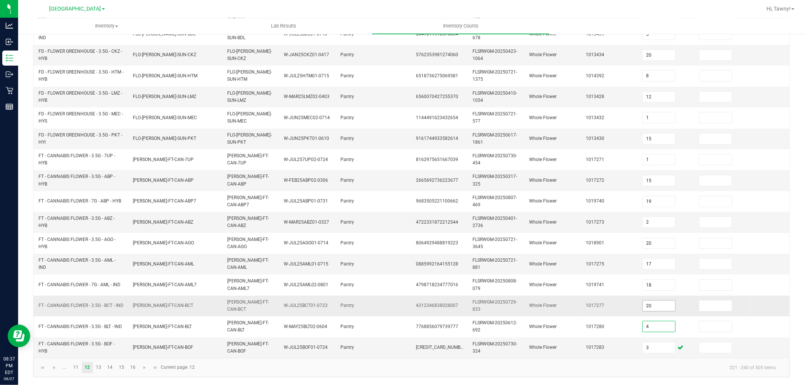
drag, startPoint x: 656, startPoint y: 306, endPoint x: 656, endPoint y: 300, distance: 6.8
click at [656, 306] on td "20" at bounding box center [666, 306] width 57 height 21
click at [656, 301] on input "20" at bounding box center [659, 306] width 32 height 11
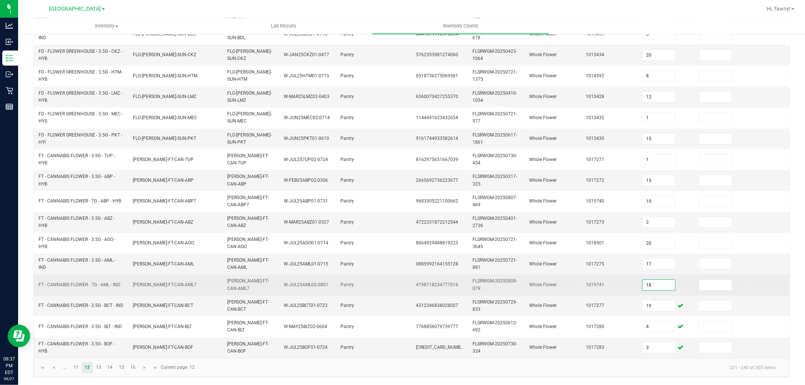
click at [659, 280] on input "18" at bounding box center [659, 285] width 32 height 11
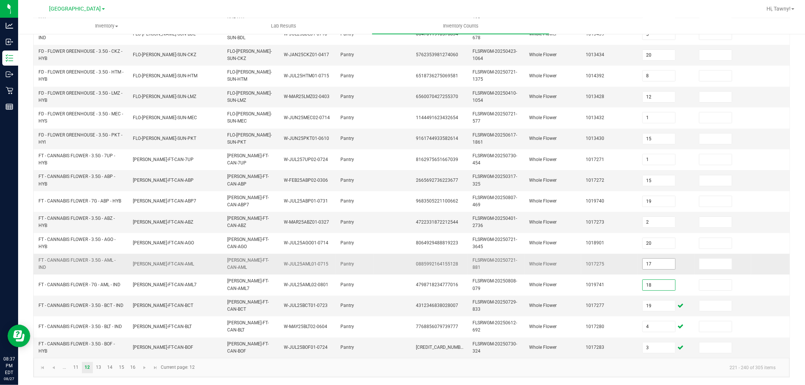
click at [662, 259] on input "17" at bounding box center [659, 264] width 32 height 11
click at [103, 372] on link "13" at bounding box center [98, 367] width 11 height 11
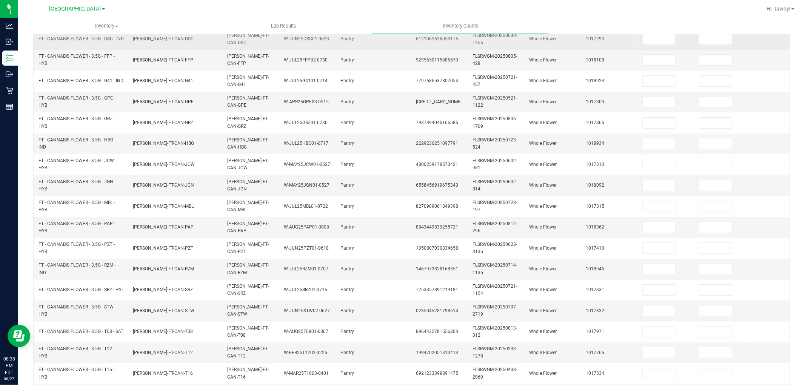
scroll to position [21, 0]
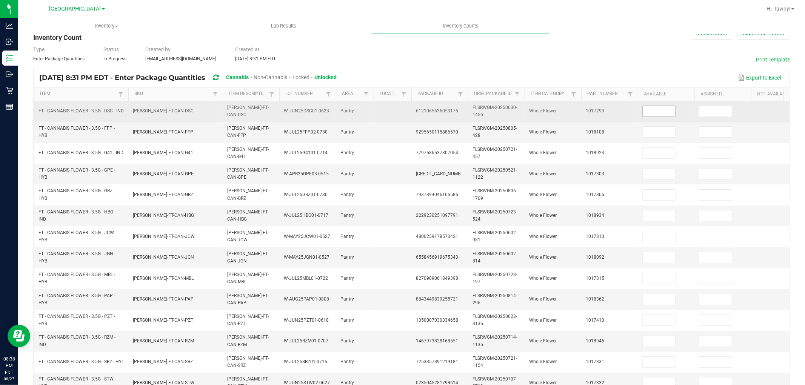
click at [660, 112] on input at bounding box center [659, 111] width 32 height 11
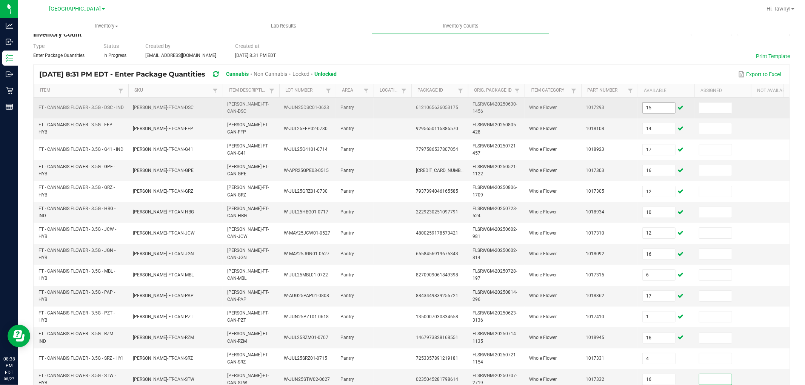
scroll to position [189, 0]
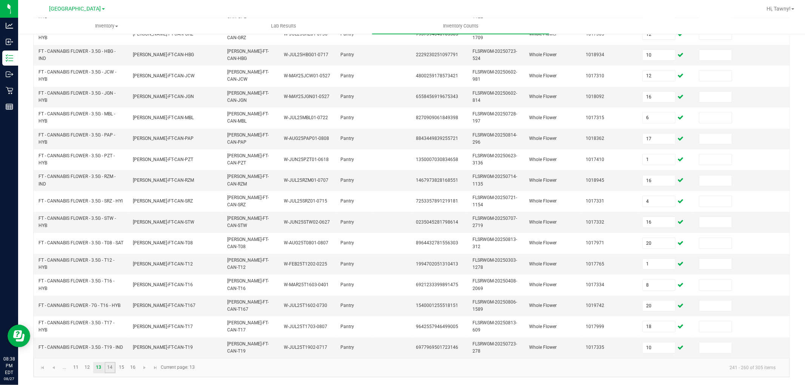
click at [108, 368] on link "14" at bounding box center [110, 367] width 11 height 11
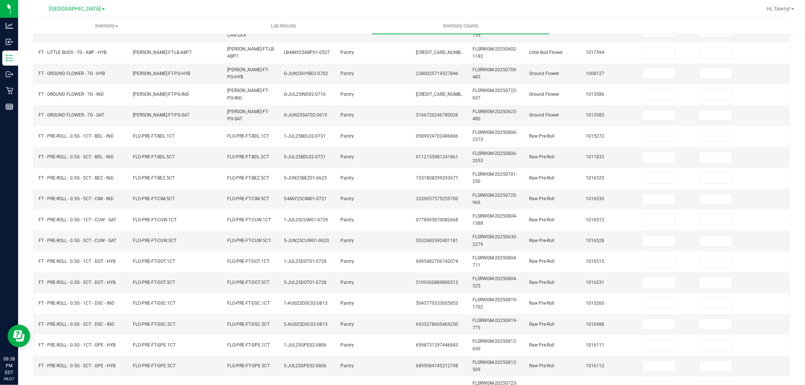
scroll to position [0, 0]
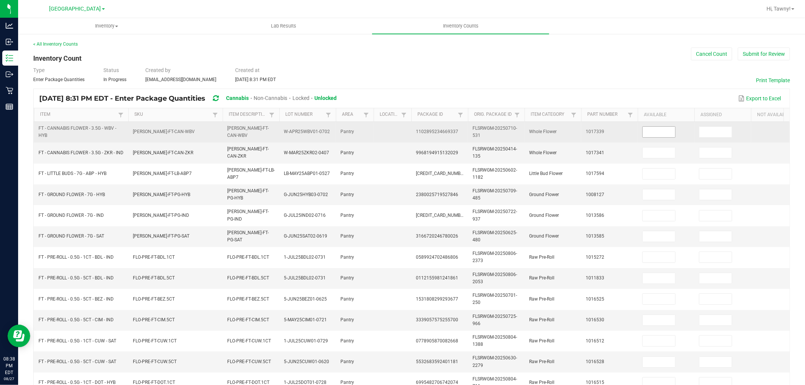
click at [660, 134] on input at bounding box center [659, 132] width 32 height 11
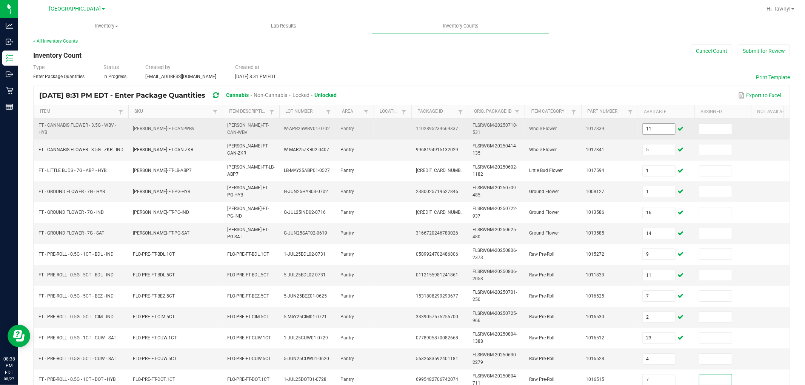
scroll to position [189, 0]
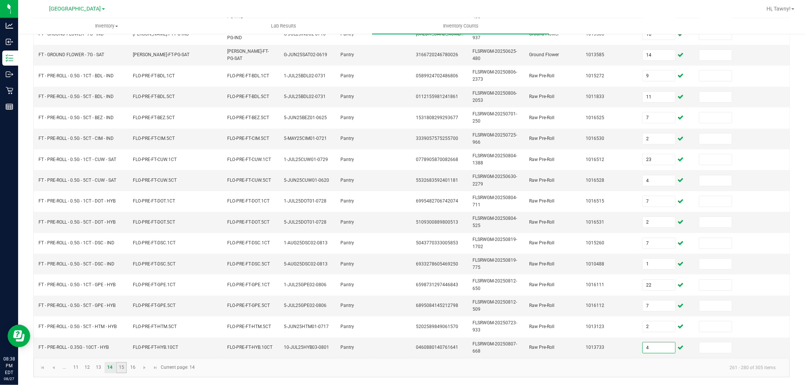
click at [122, 367] on link "15" at bounding box center [121, 367] width 11 height 11
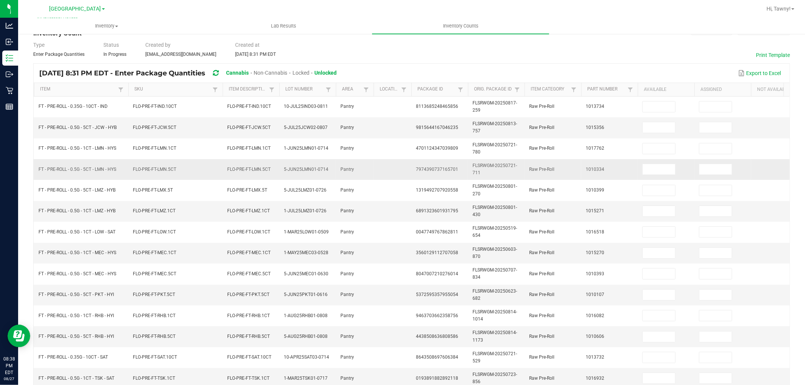
scroll to position [21, 0]
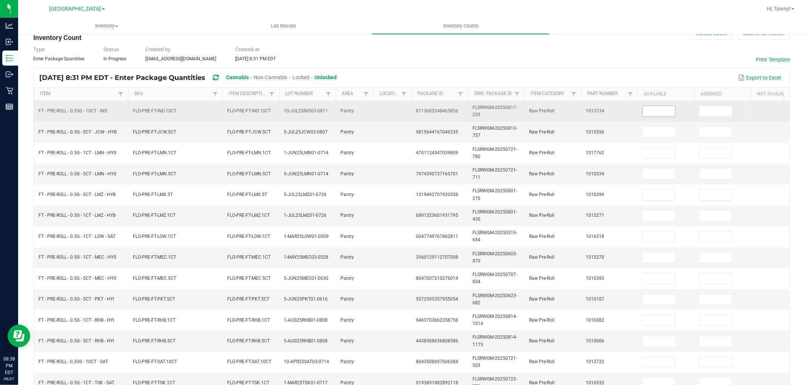
click at [665, 111] on input at bounding box center [659, 111] width 32 height 11
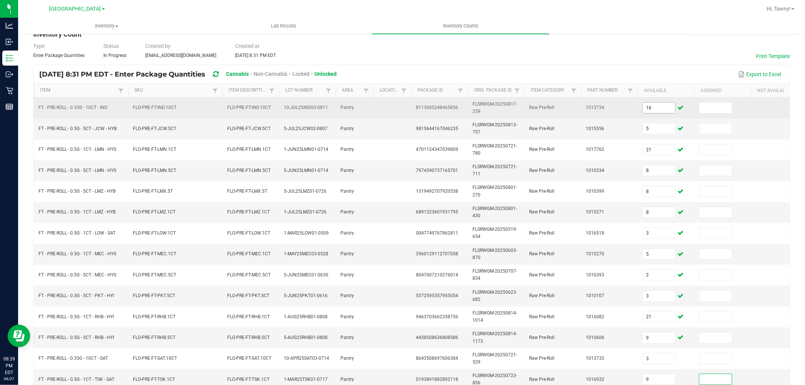
scroll to position [189, 0]
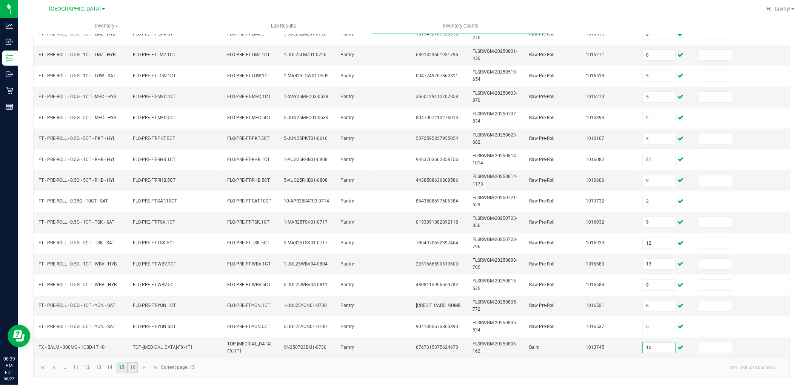
click at [134, 368] on link "16" at bounding box center [132, 367] width 11 height 11
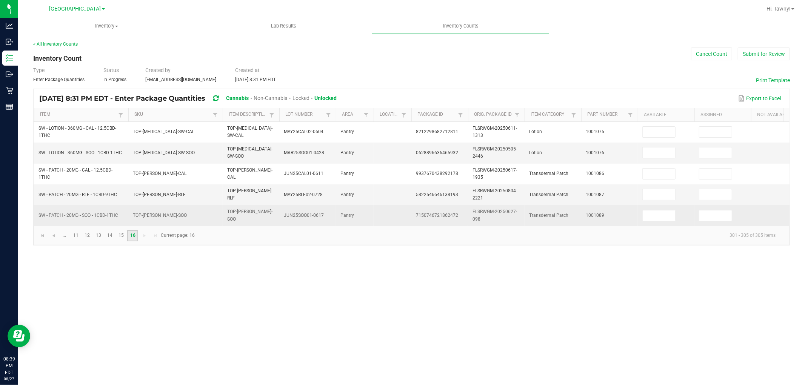
scroll to position [0, 0]
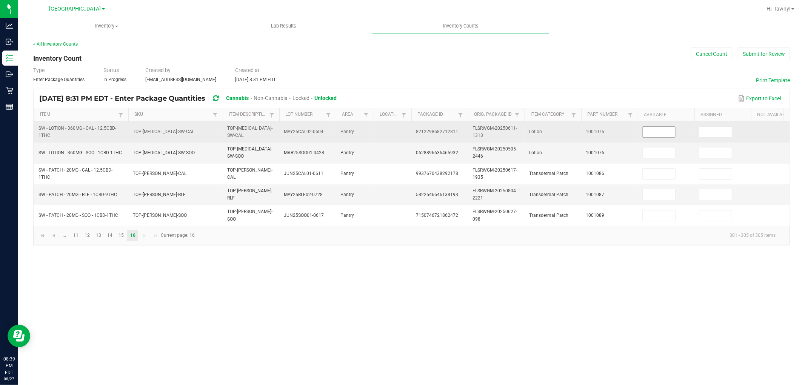
click at [647, 131] on input at bounding box center [659, 132] width 32 height 11
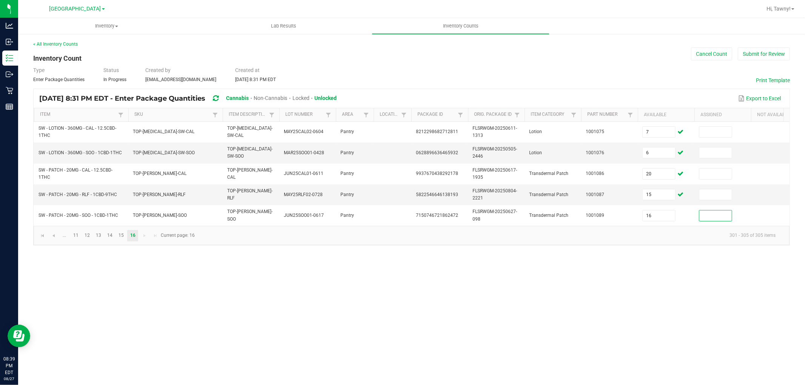
click at [612, 63] on div "< All Inventory Counts Inventory Count Cancel Count Submit for Review Type Ente…" at bounding box center [411, 143] width 756 height 205
click at [776, 57] on button "Submit for Review" at bounding box center [764, 54] width 52 height 13
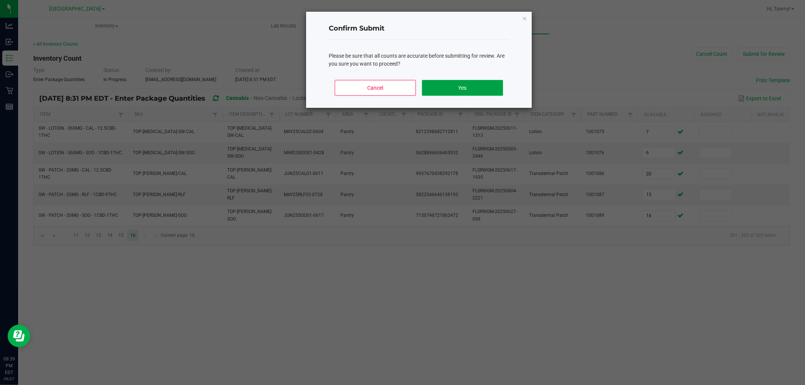
click at [497, 91] on button "Yes" at bounding box center [462, 88] width 81 height 16
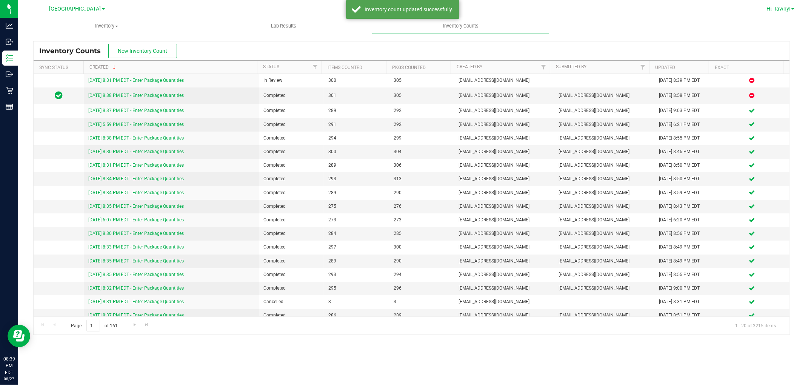
click at [789, 6] on span "Hi, Tawny!" at bounding box center [778, 9] width 24 height 6
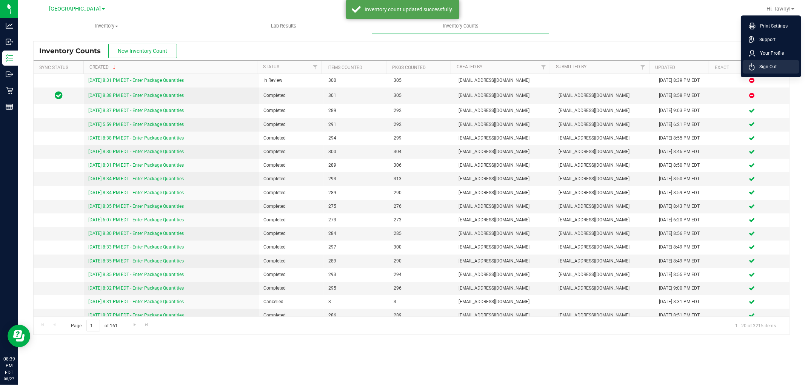
click at [765, 73] on li "Sign Out" at bounding box center [771, 67] width 57 height 14
